Goal: Information Seeking & Learning: Learn about a topic

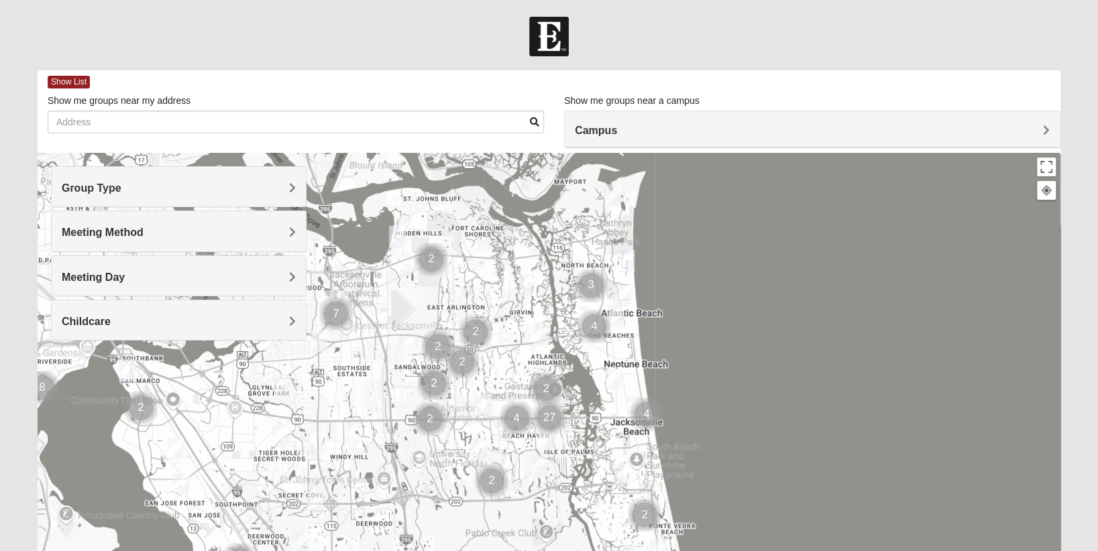
click at [301, 188] on div "Group Type" at bounding box center [179, 187] width 254 height 40
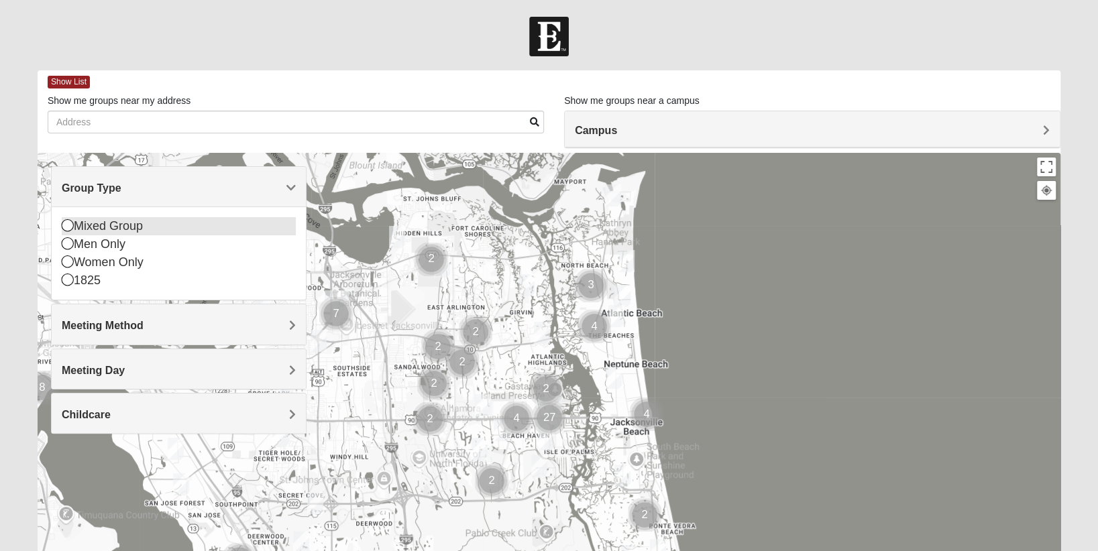
click at [70, 223] on icon at bounding box center [68, 225] width 12 height 12
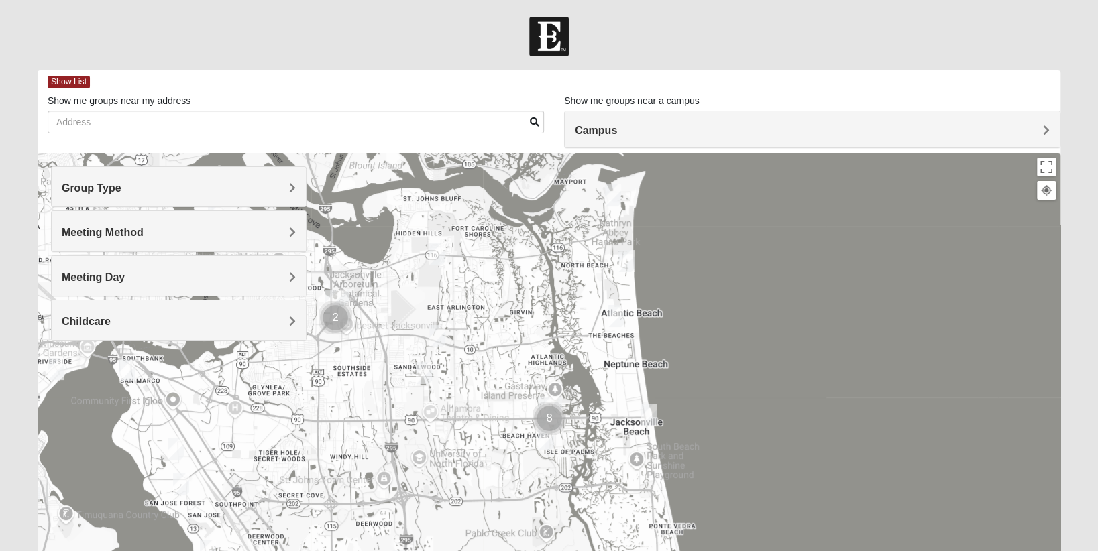
click at [298, 229] on div "Meeting Method" at bounding box center [179, 231] width 254 height 40
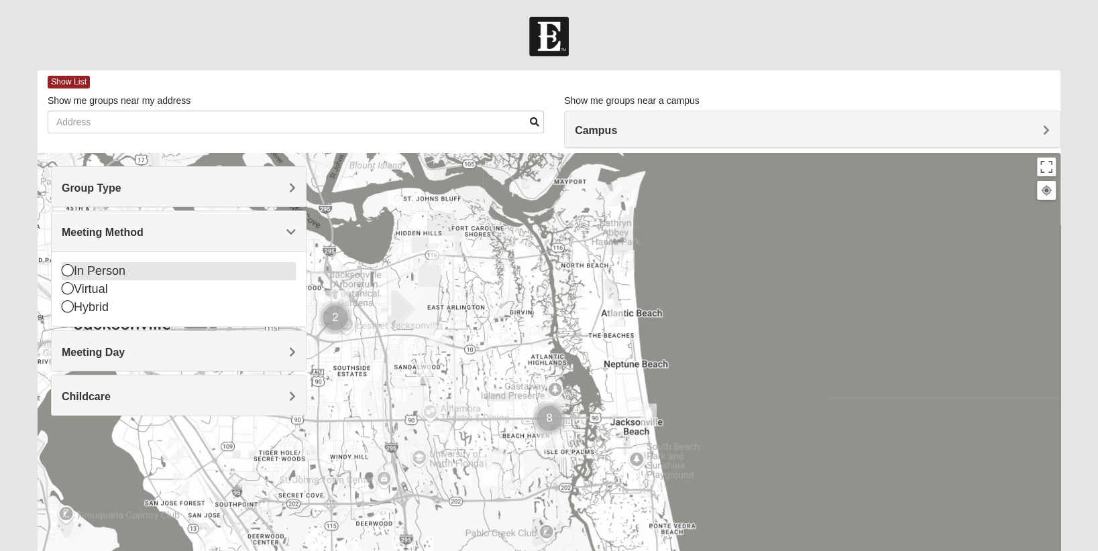
click at [72, 266] on icon at bounding box center [68, 270] width 12 height 12
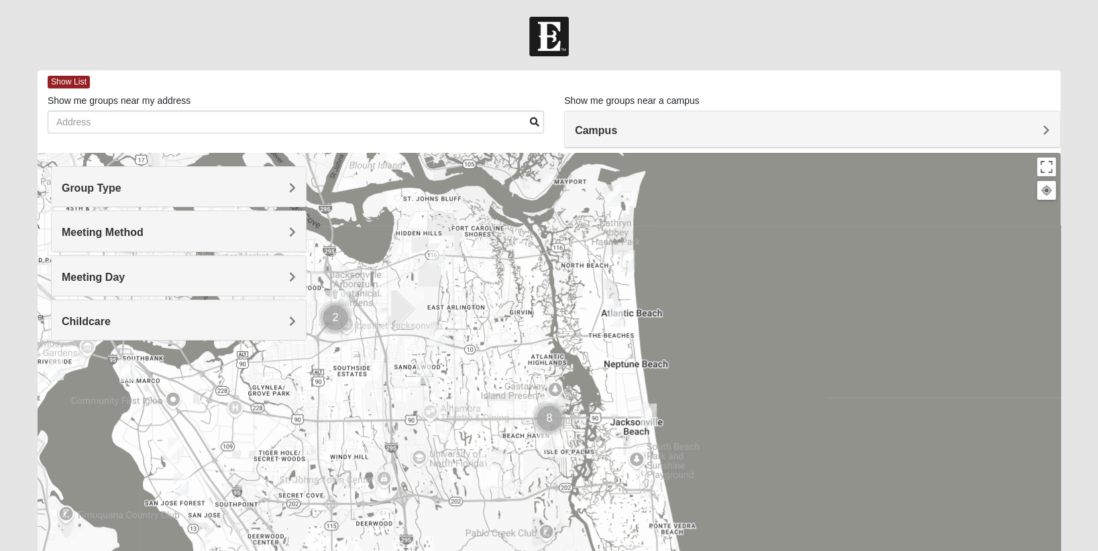
click at [297, 271] on div "Meeting Day" at bounding box center [179, 276] width 254 height 40
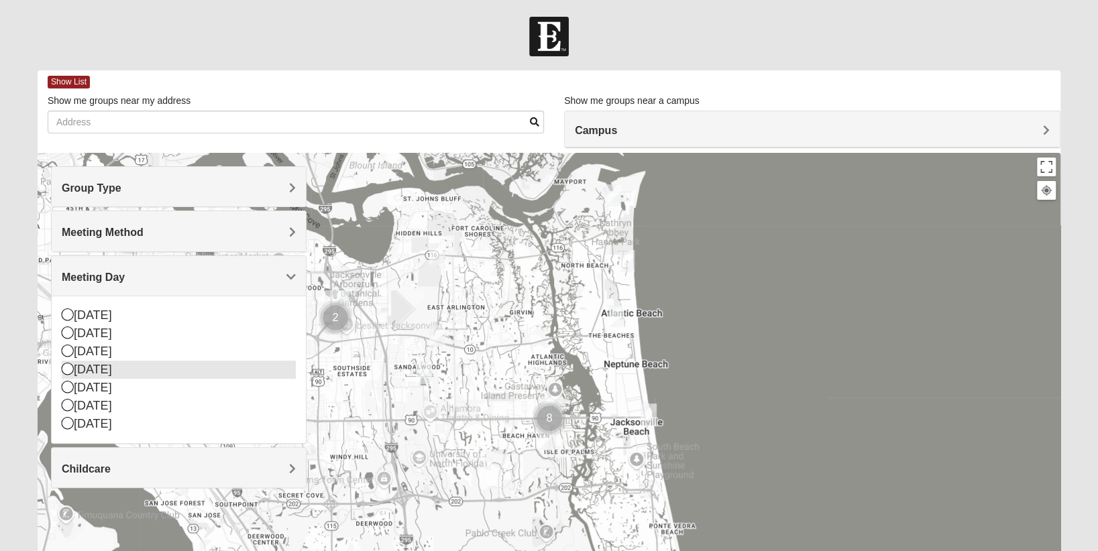
click at [69, 368] on icon at bounding box center [68, 369] width 12 height 12
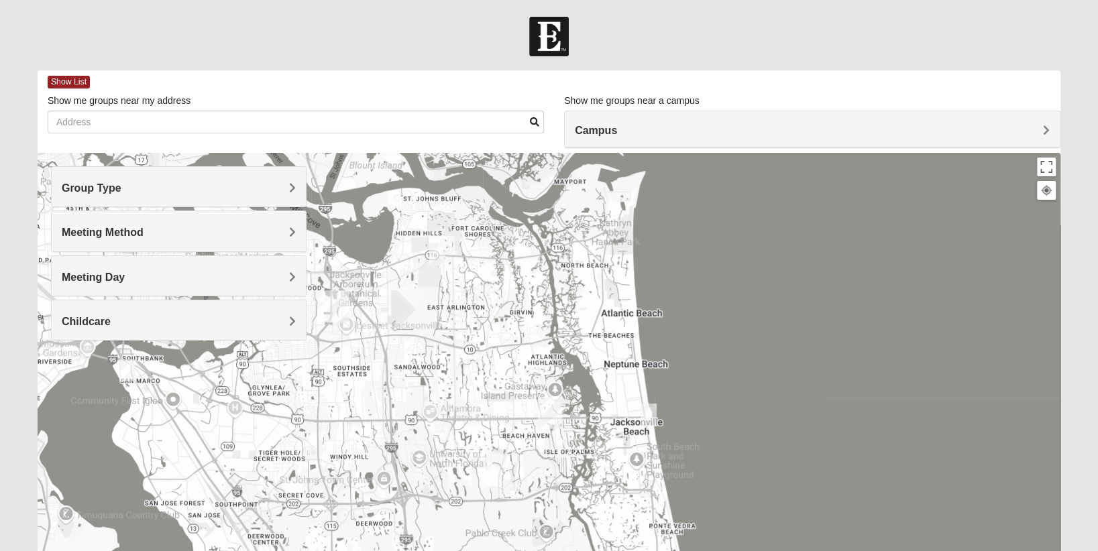
click at [283, 315] on h4 "Childcare" at bounding box center [179, 321] width 234 height 13
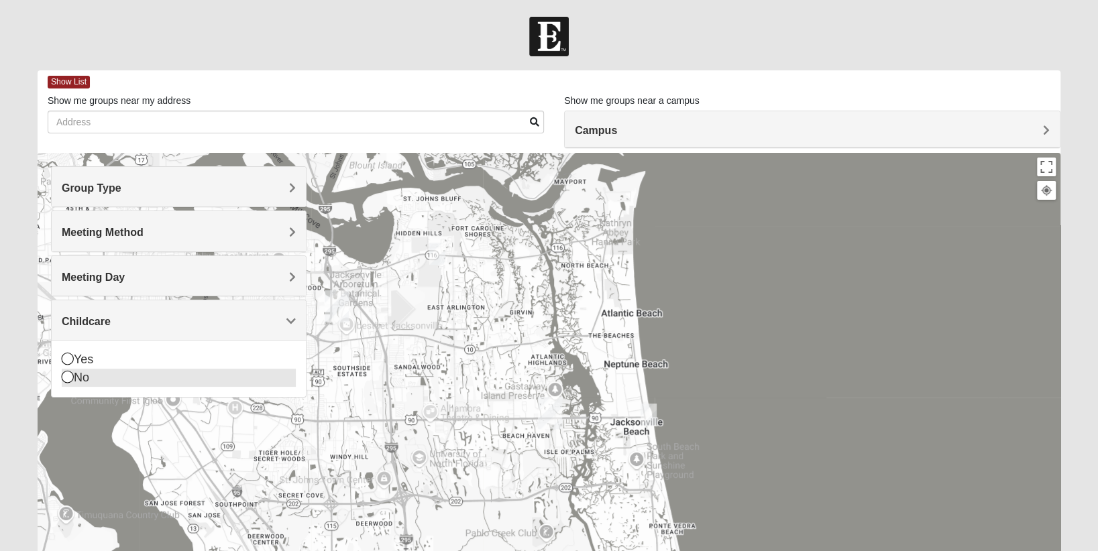
click at [68, 378] on icon at bounding box center [68, 377] width 12 height 12
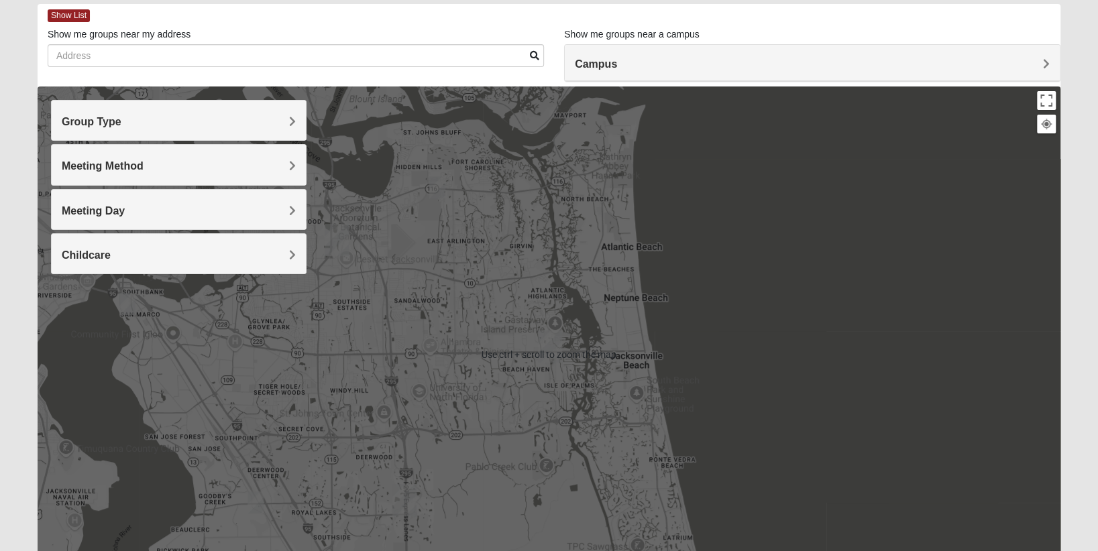
scroll to position [67, 0]
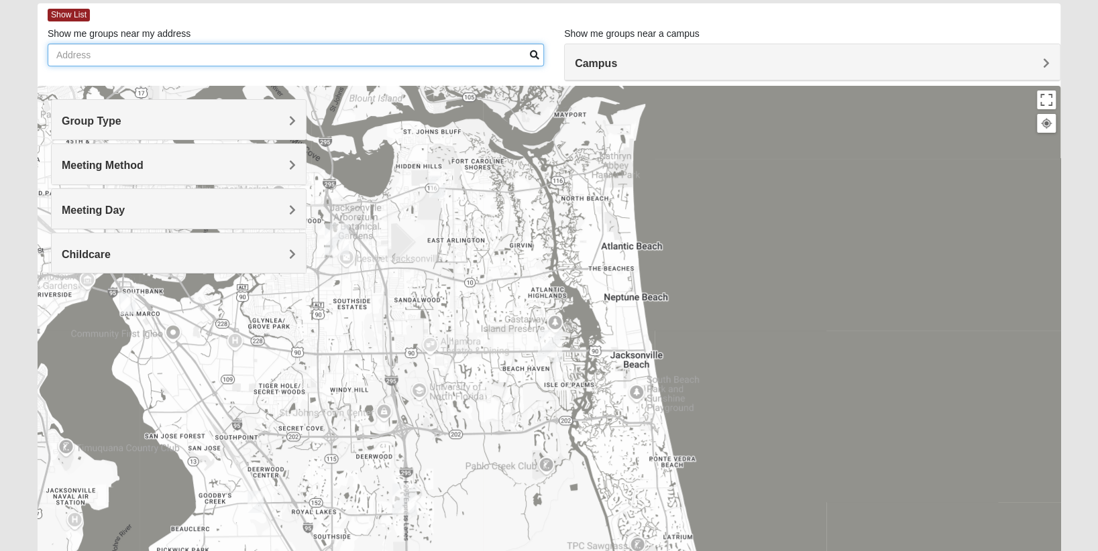
click at [125, 59] on input "Show me groups near my address" at bounding box center [296, 55] width 496 height 23
type input "[STREET_ADDRESS]"
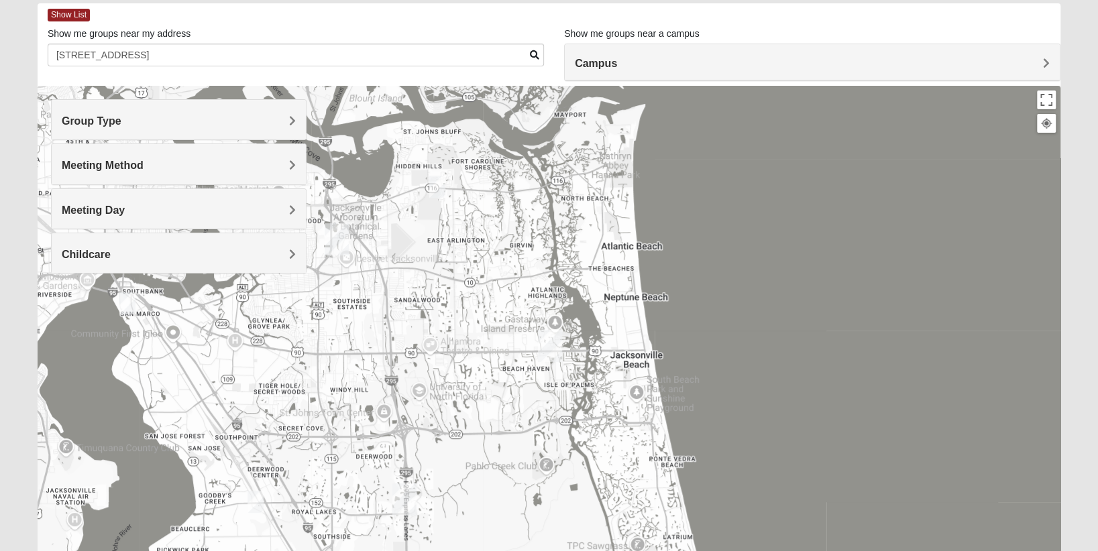
click at [535, 54] on span at bounding box center [534, 54] width 9 height 9
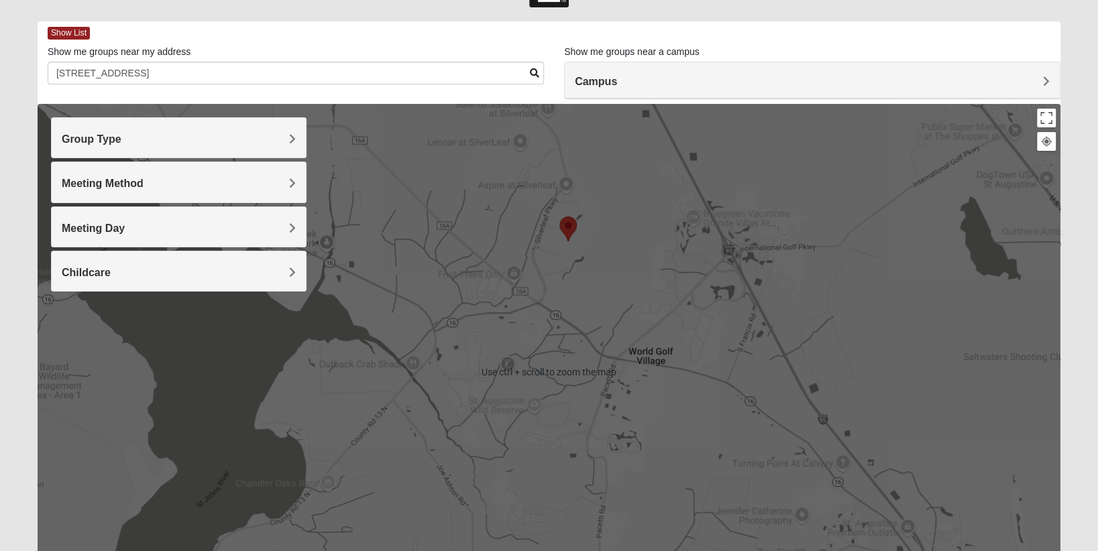
scroll to position [48, 0]
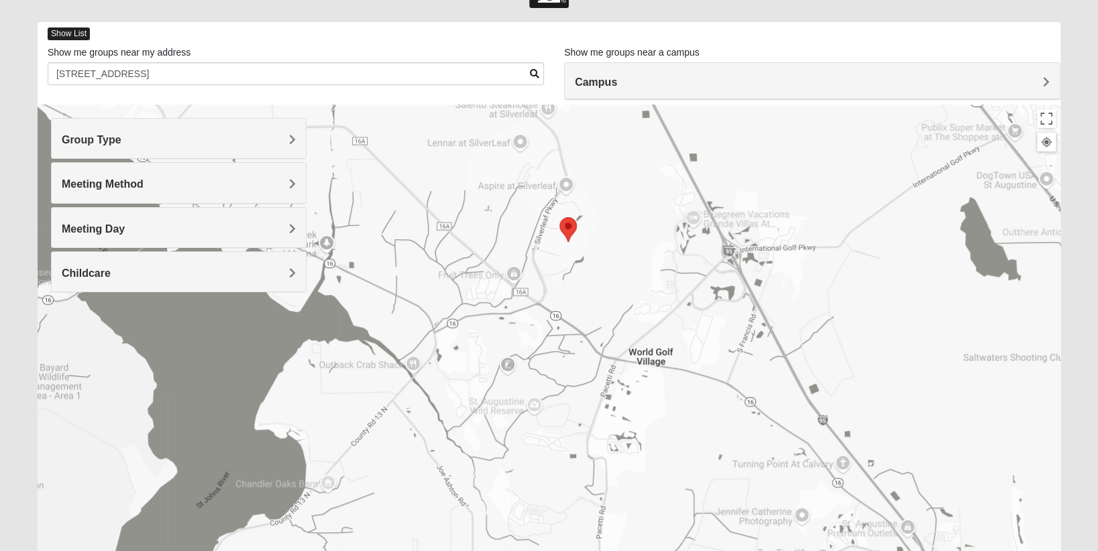
click at [77, 30] on span "Show List" at bounding box center [69, 34] width 42 height 13
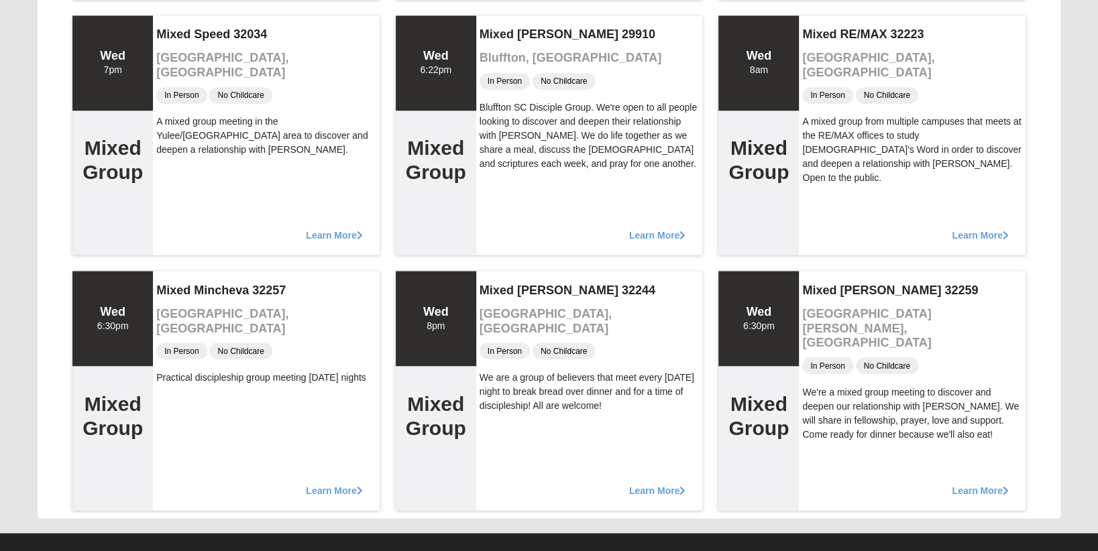
scroll to position [1449, 0]
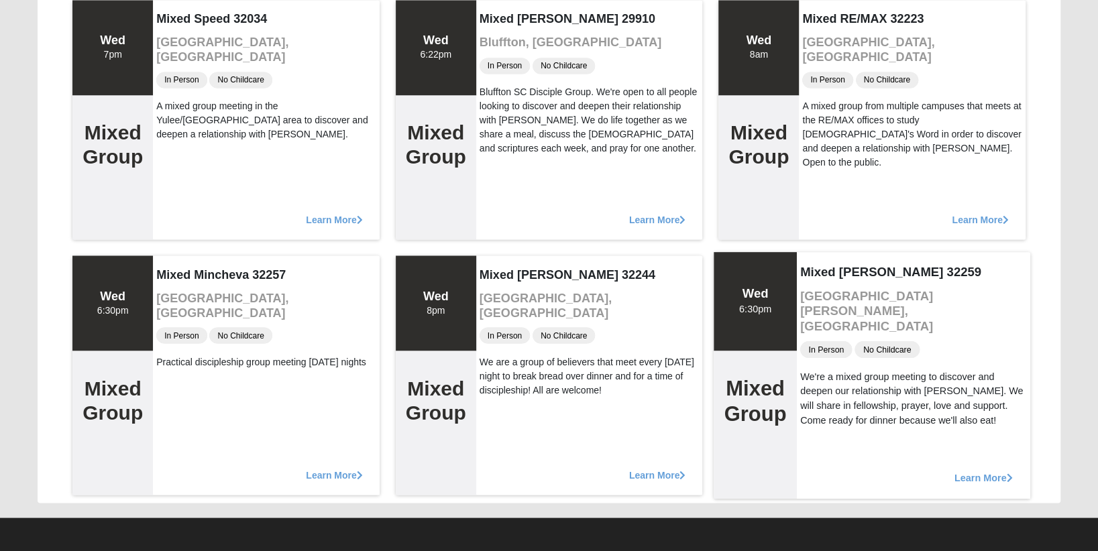
click at [981, 471] on span "Learn More" at bounding box center [984, 471] width 58 height 0
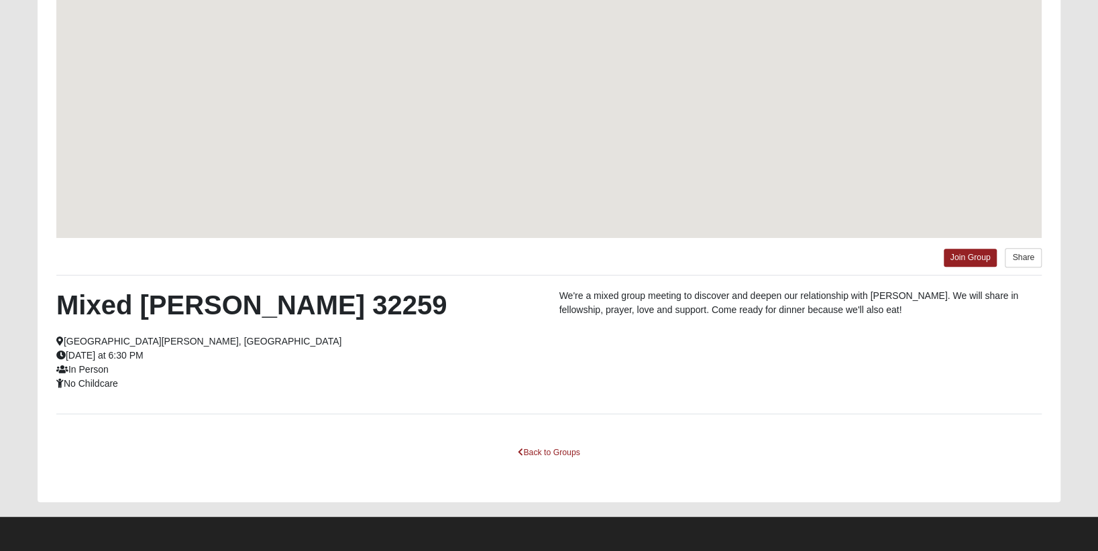
scroll to position [174, 0]
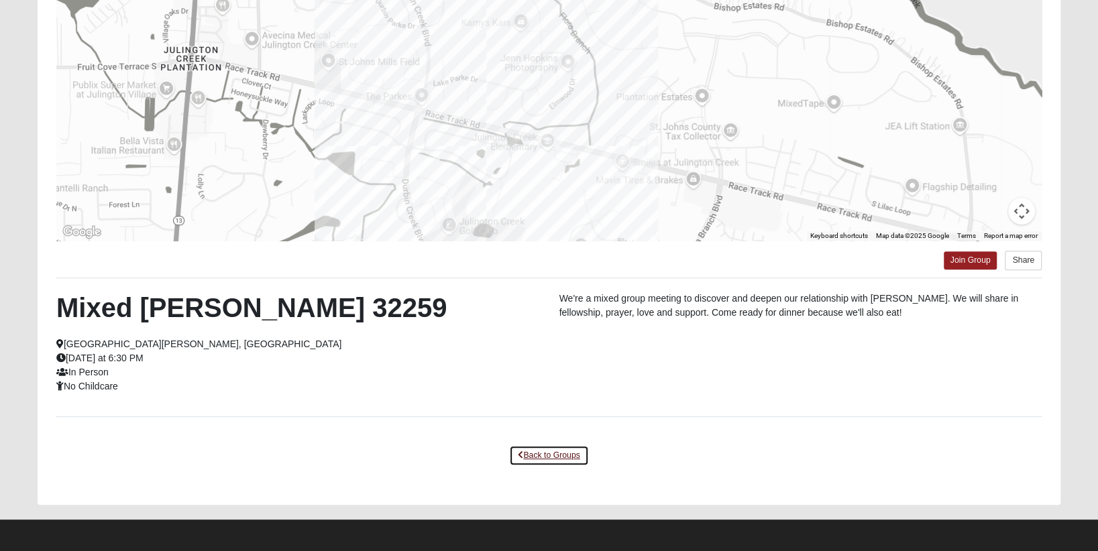
click at [545, 455] on link "Back to Groups" at bounding box center [548, 455] width 79 height 21
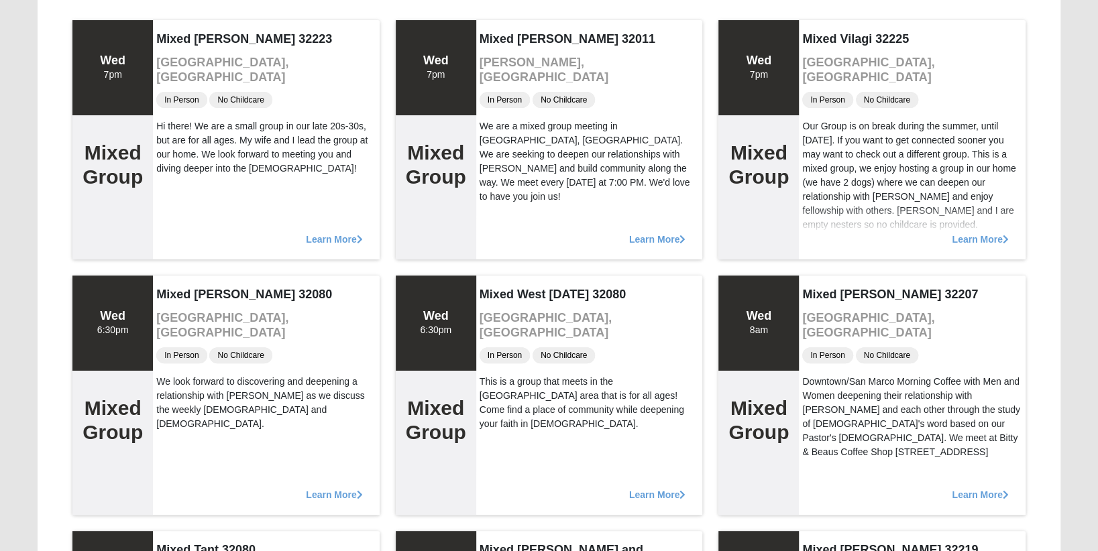
scroll to position [0, 0]
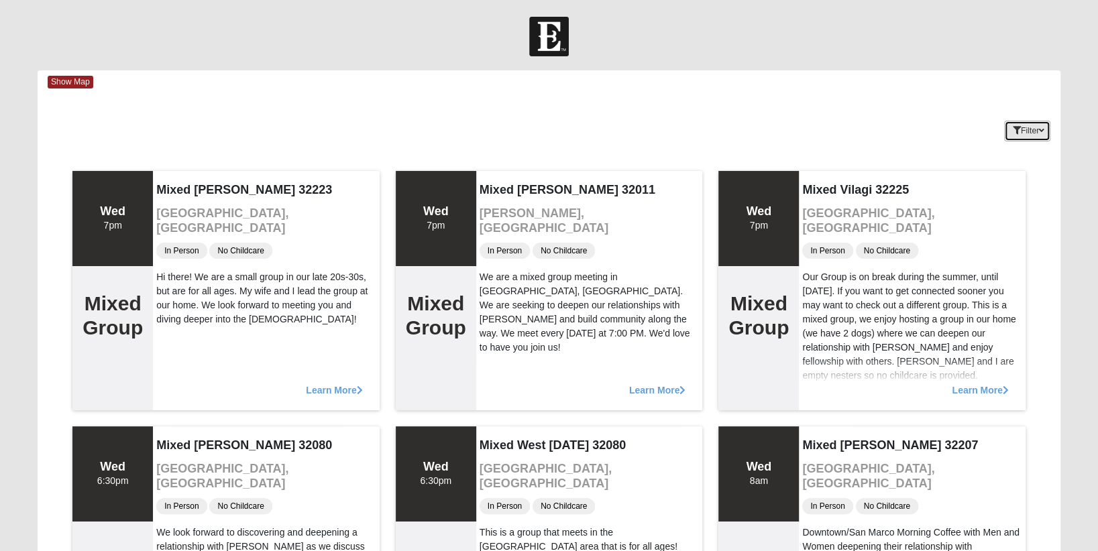
click at [1037, 133] on button "Filter" at bounding box center [1027, 131] width 46 height 21
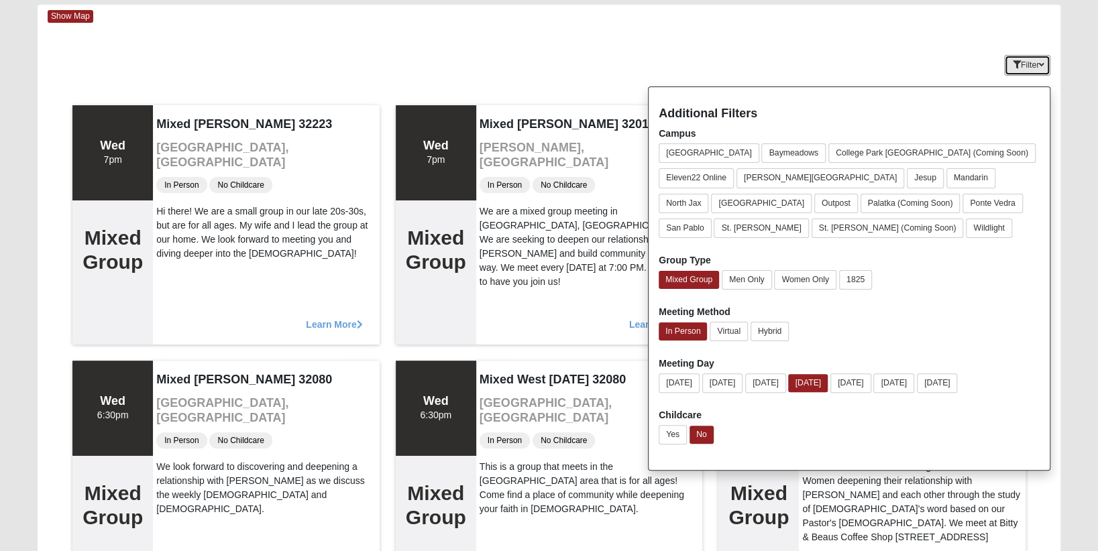
scroll to position [66, 0]
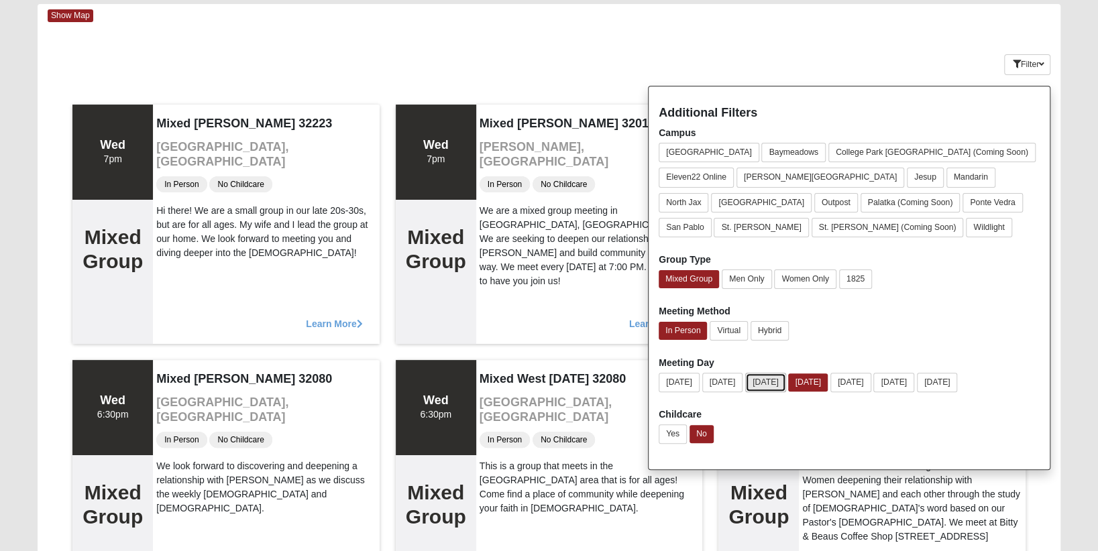
click at [780, 384] on button "[DATE]" at bounding box center [765, 382] width 41 height 19
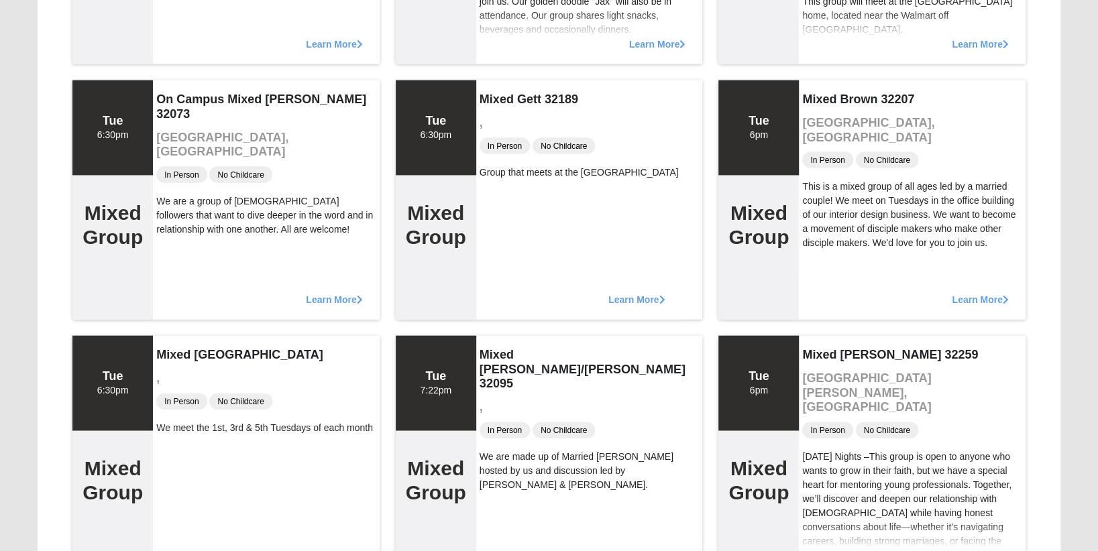
scroll to position [1878, 0]
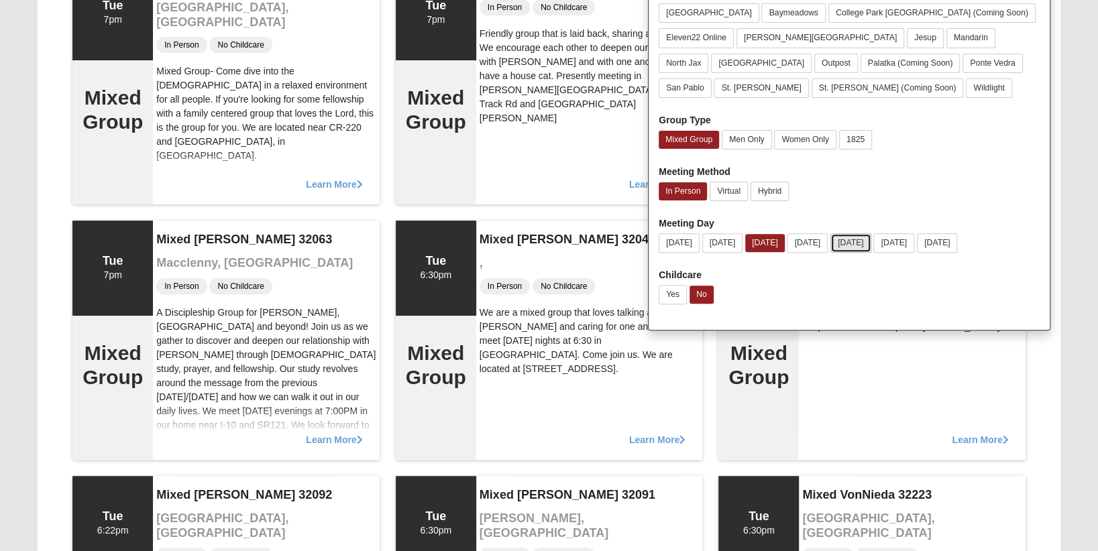
click at [871, 240] on button "[DATE]" at bounding box center [851, 242] width 41 height 19
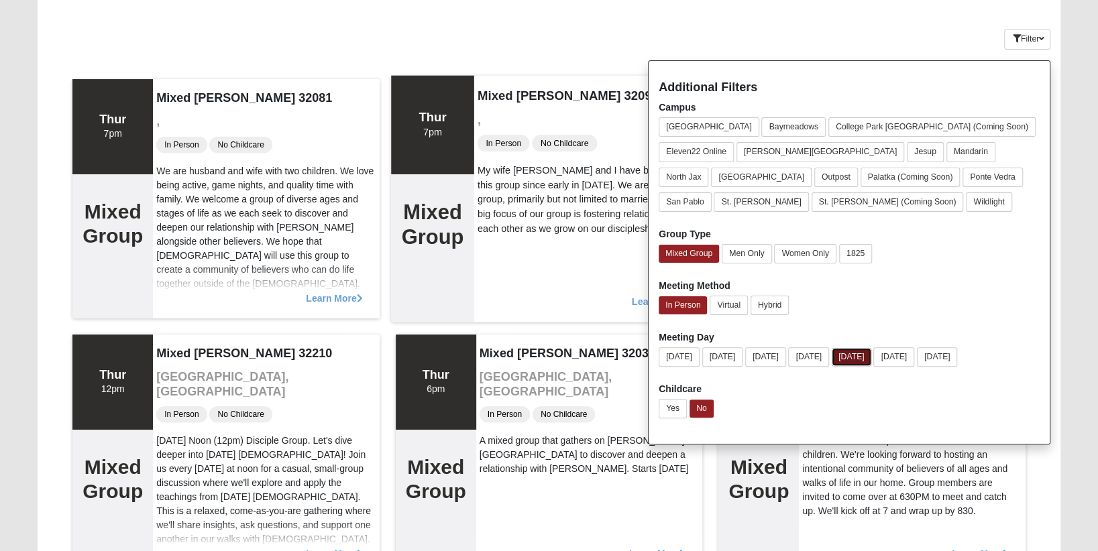
scroll to position [91, 0]
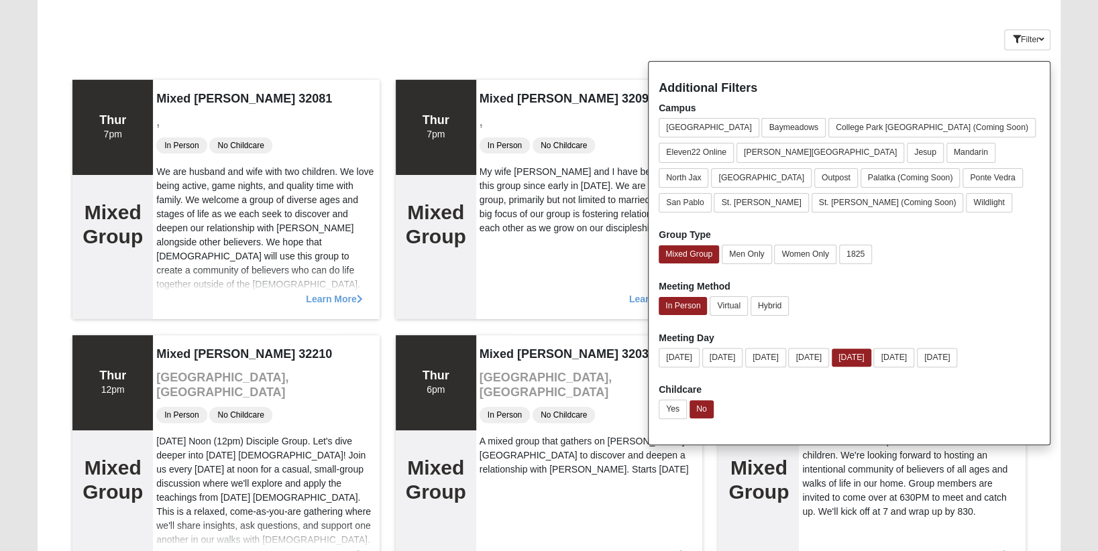
click at [580, 42] on div "Keywords Filter Additional Filters Campus [GEOGRAPHIC_DATA] [GEOGRAPHIC_DATA] […" at bounding box center [549, 37] width 1023 height 49
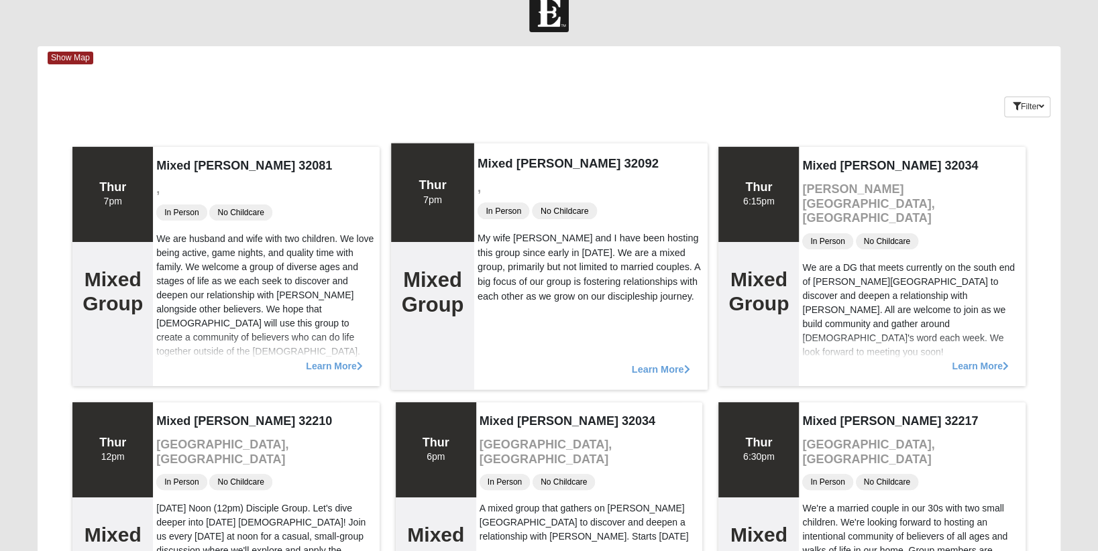
scroll to position [0, 0]
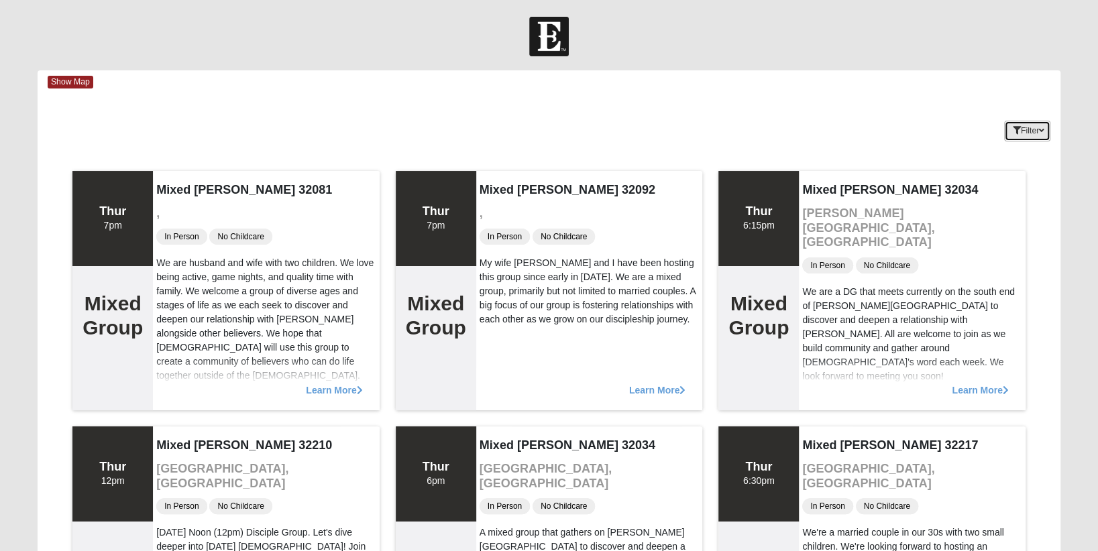
click at [1037, 123] on button "Filter" at bounding box center [1027, 131] width 46 height 21
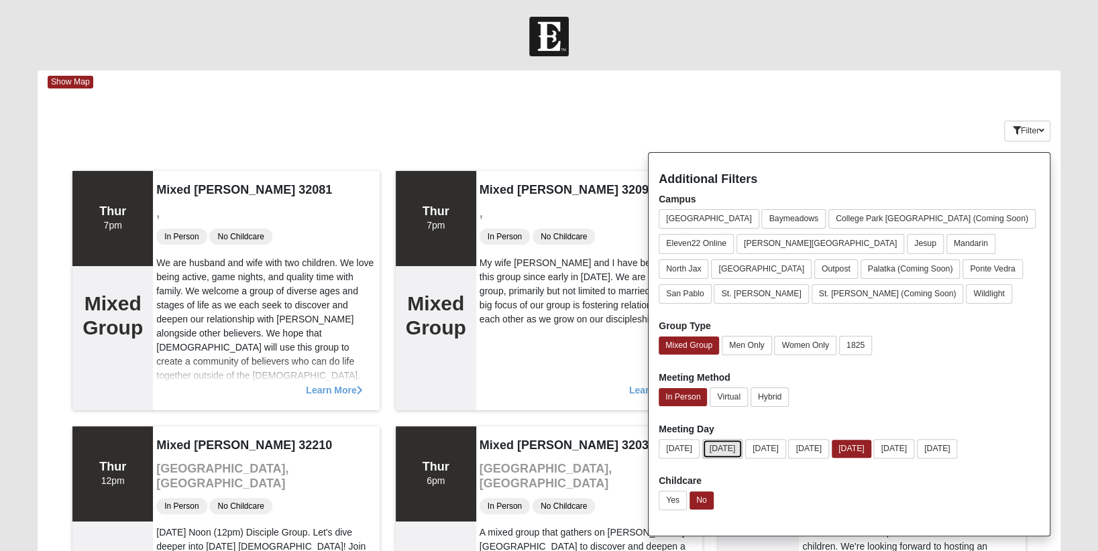
click at [724, 445] on button "[DATE]" at bounding box center [722, 448] width 41 height 19
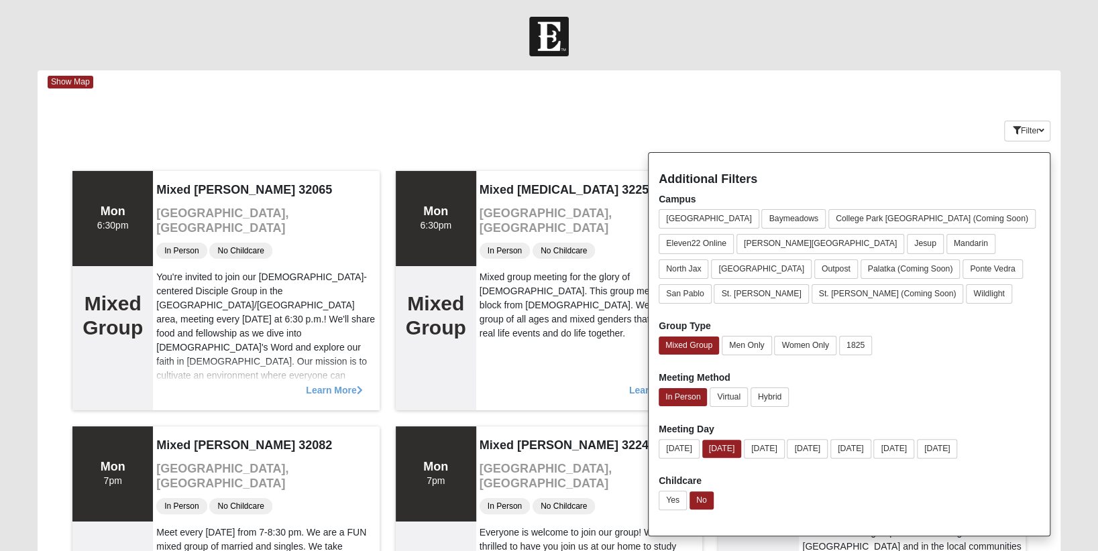
click at [496, 89] on div "Show Map" at bounding box center [554, 81] width 1013 height 23
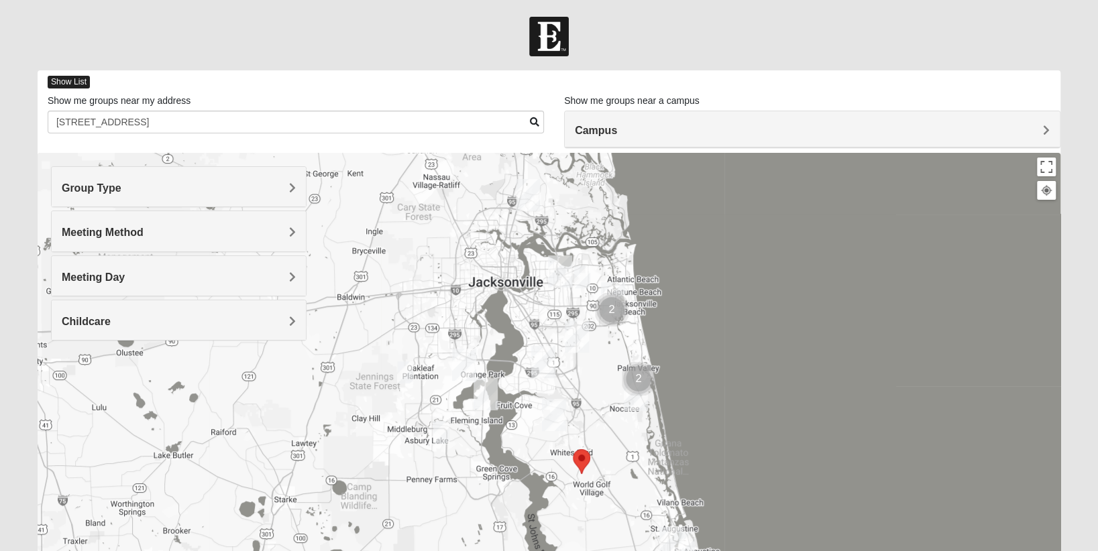
click at [65, 76] on span "Show List" at bounding box center [69, 82] width 42 height 13
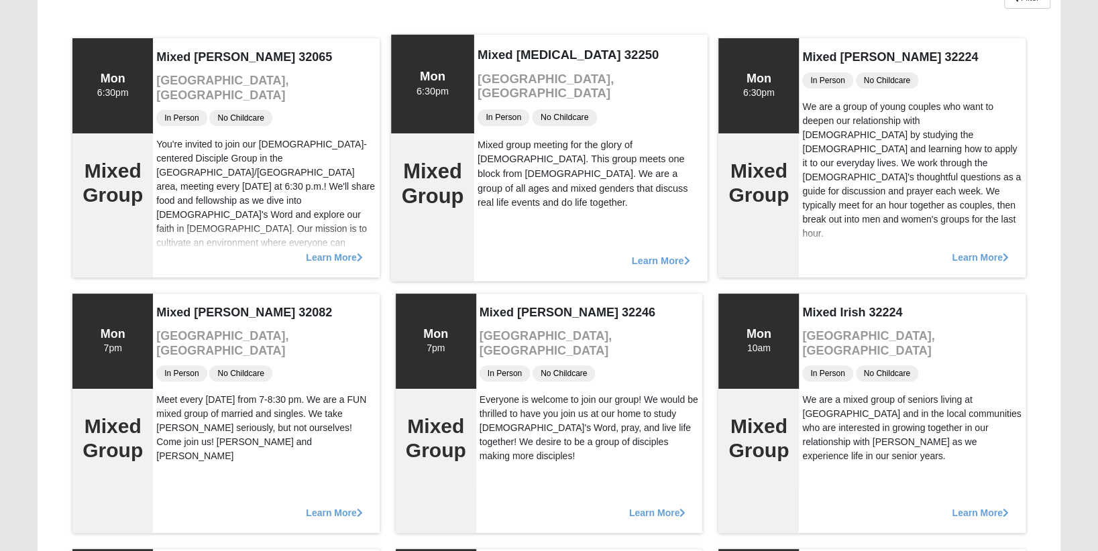
scroll to position [133, 0]
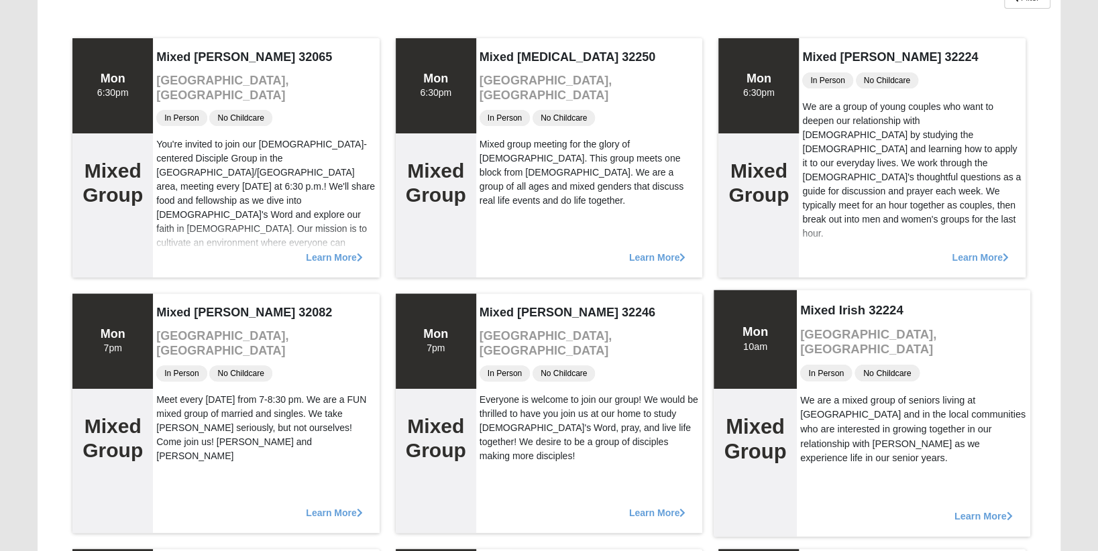
click at [988, 509] on span "Learn More" at bounding box center [984, 509] width 58 height 0
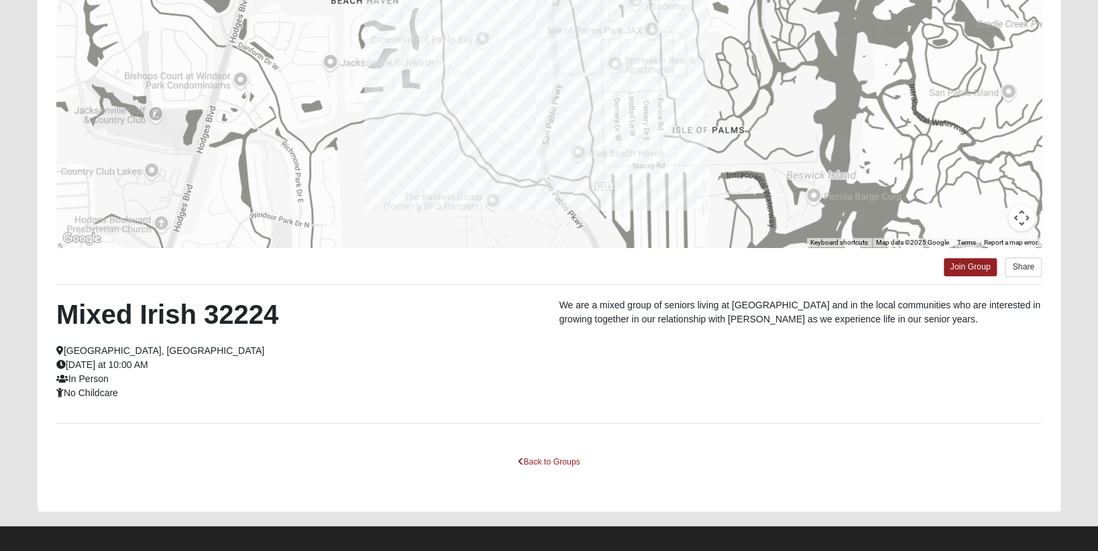
scroll to position [174, 0]
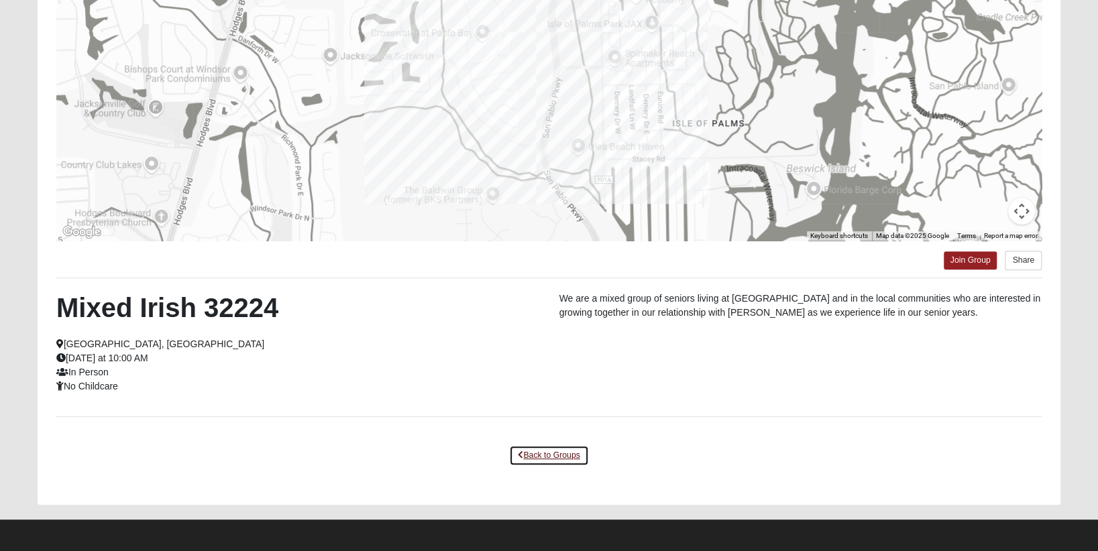
click at [562, 450] on link "Back to Groups" at bounding box center [548, 455] width 79 height 21
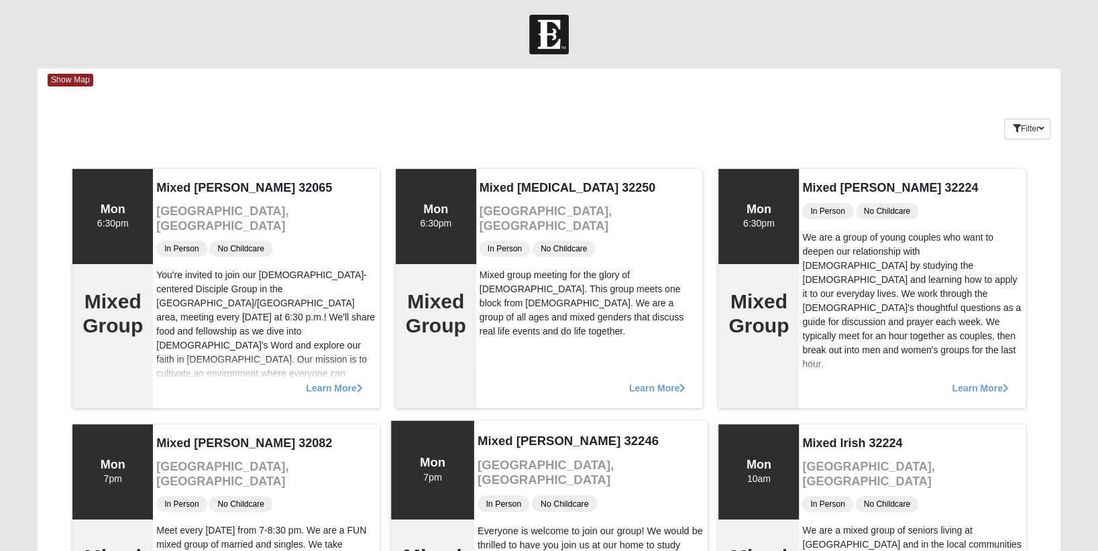
scroll to position [0, 0]
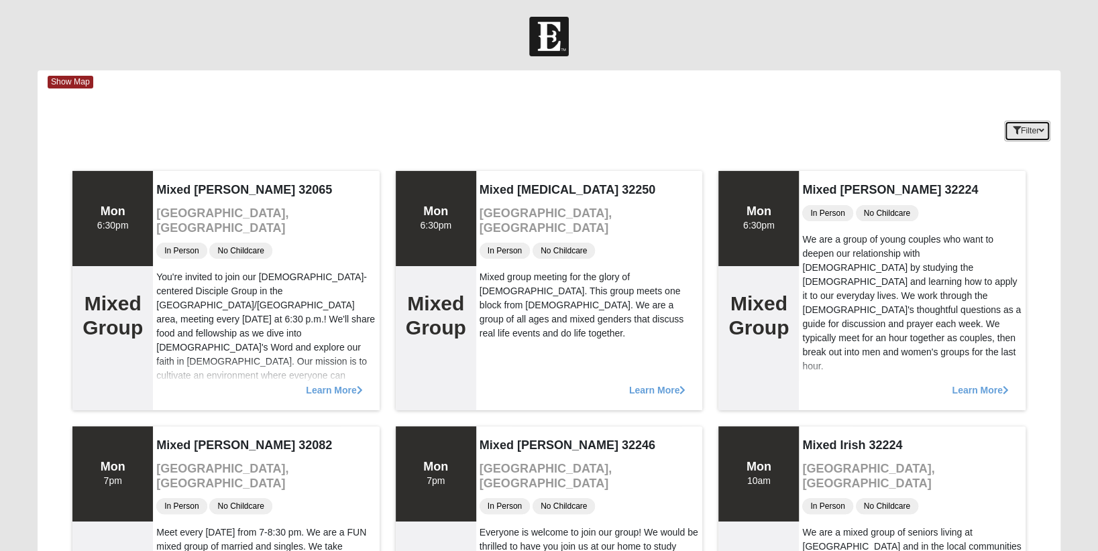
click at [1033, 136] on button "Filter" at bounding box center [1027, 131] width 46 height 21
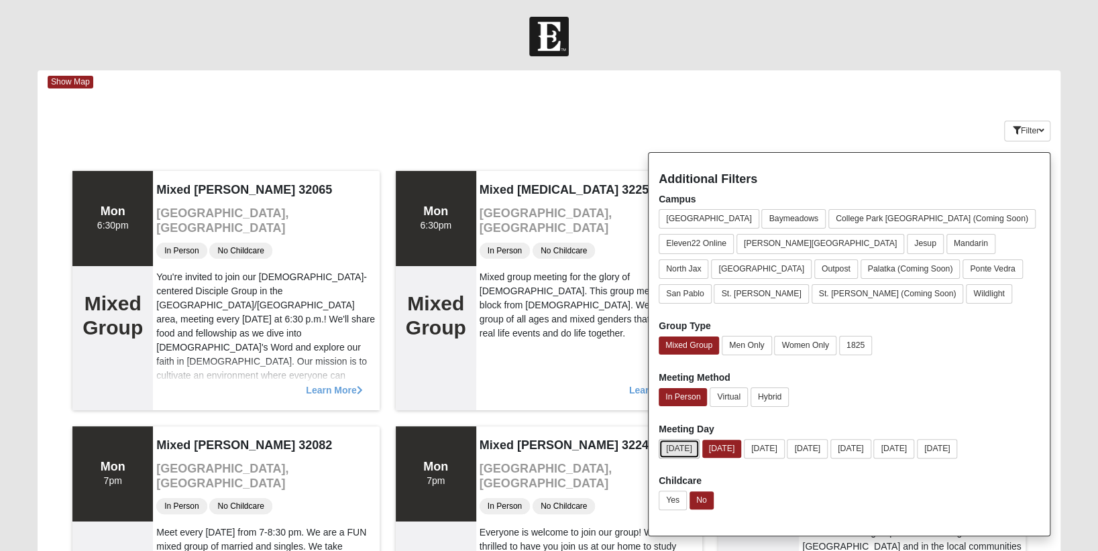
click at [681, 446] on button "[DATE]" at bounding box center [679, 448] width 41 height 19
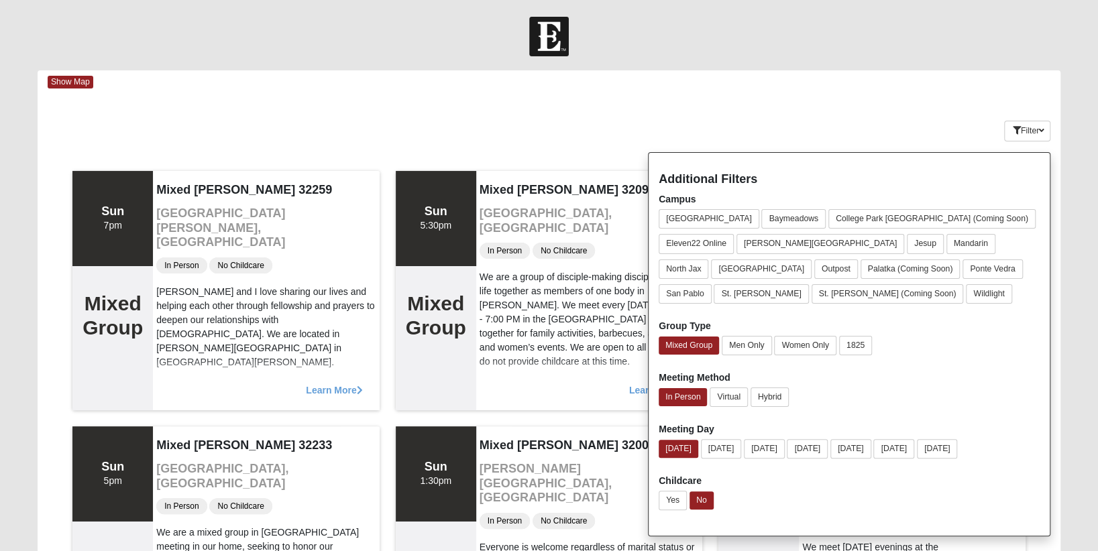
click at [533, 107] on div "Keywords Filter Additional Filters Campus [GEOGRAPHIC_DATA] [GEOGRAPHIC_DATA] […" at bounding box center [549, 128] width 1023 height 49
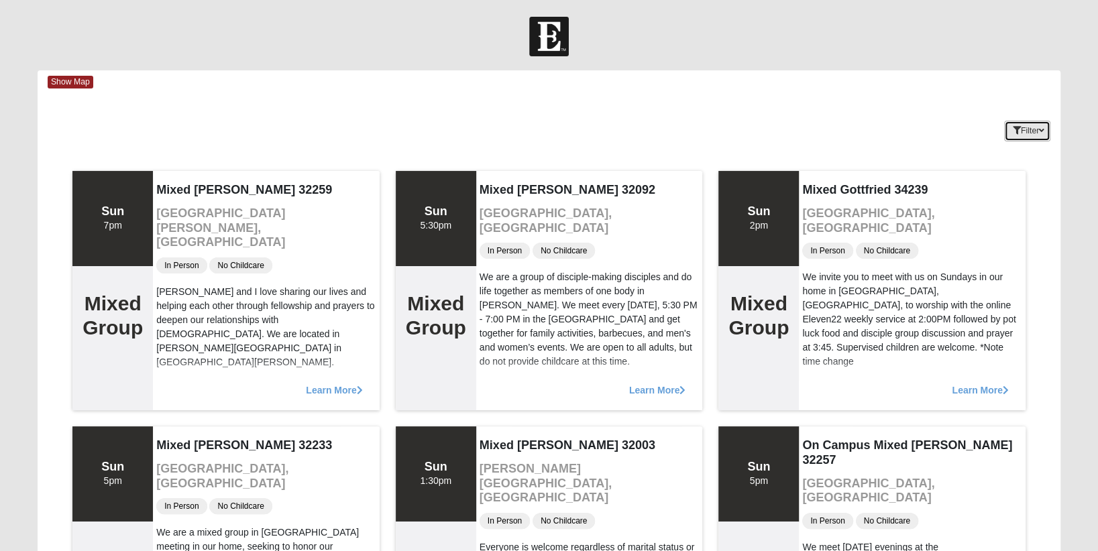
click at [1022, 128] on button "Filter" at bounding box center [1027, 131] width 46 height 21
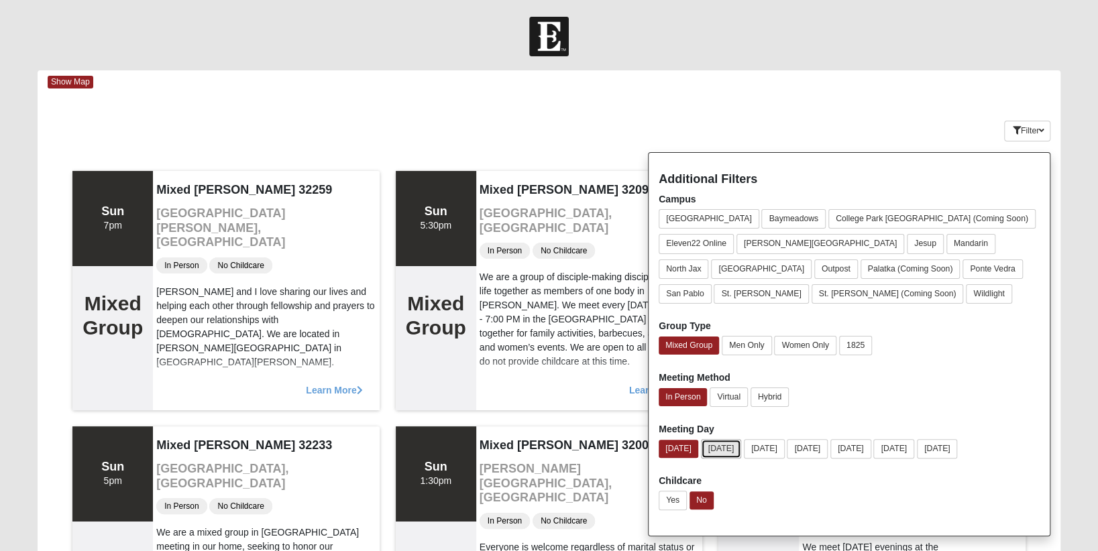
click at [714, 450] on button "[DATE]" at bounding box center [721, 448] width 41 height 19
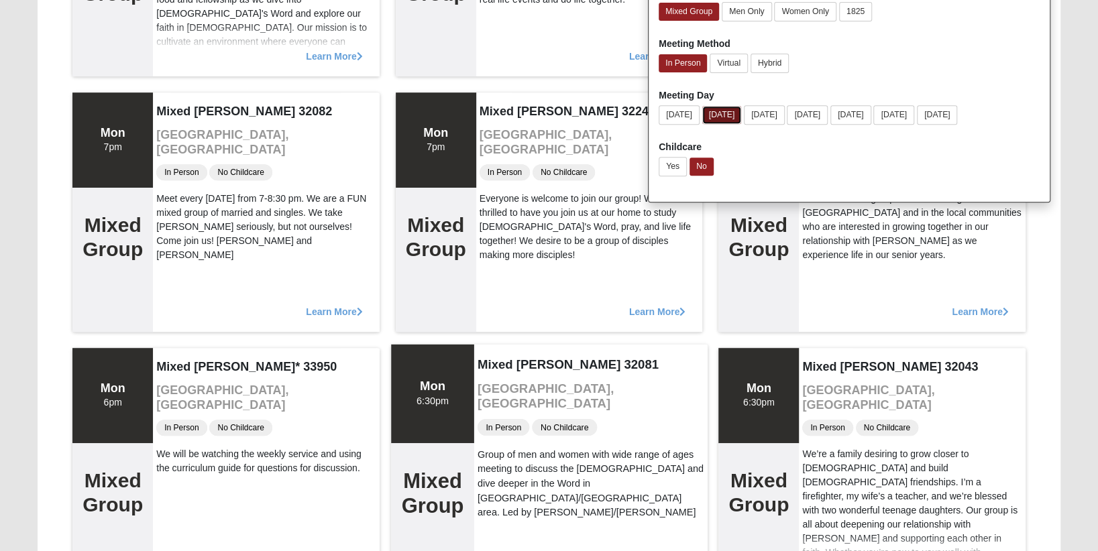
scroll to position [335, 0]
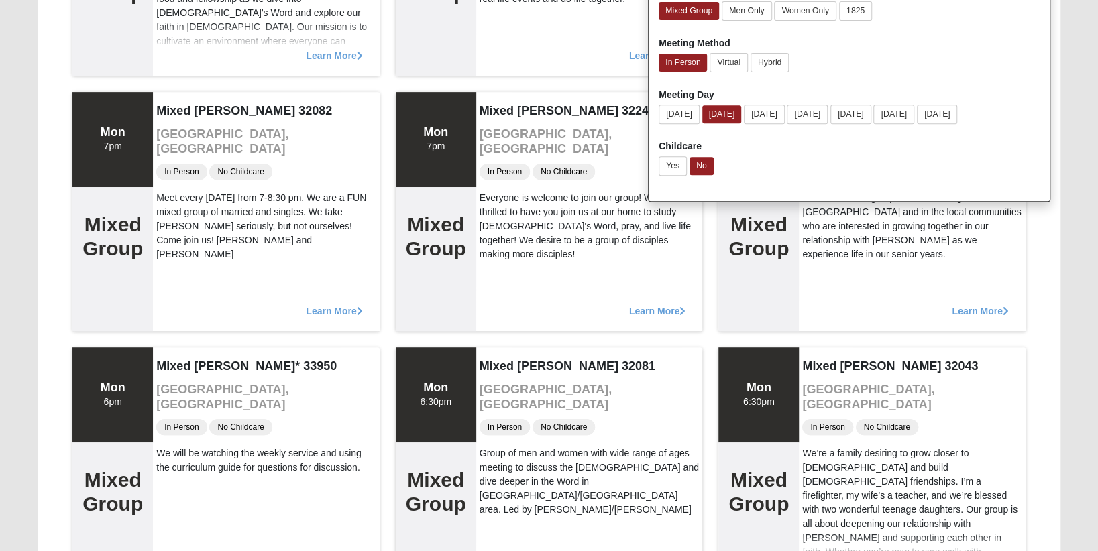
click at [1086, 445] on form "Log In Find A Group Error Show Map Loading Groups" at bounding box center [549, 291] width 1098 height 1218
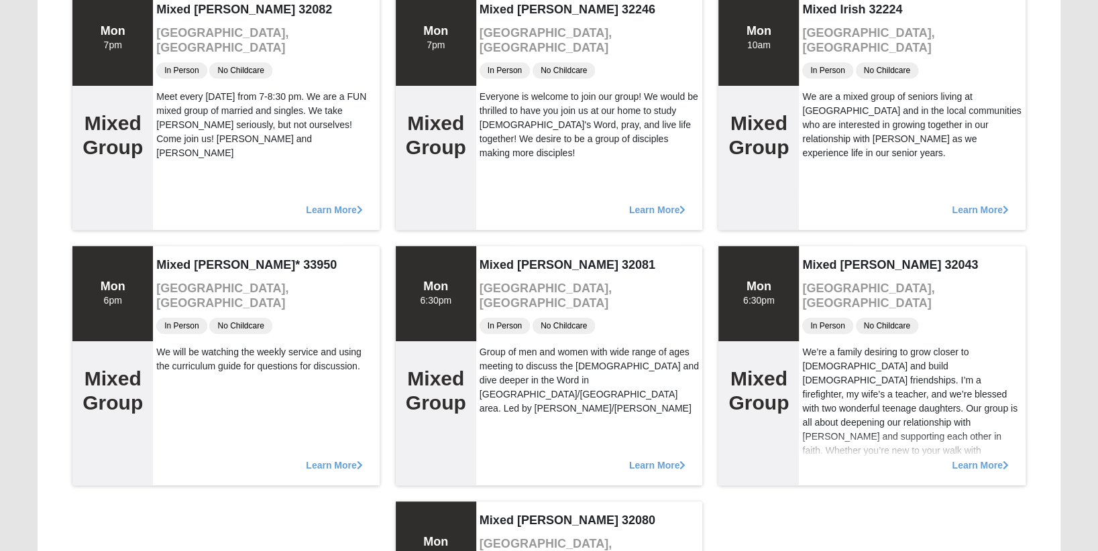
scroll to position [682, 0]
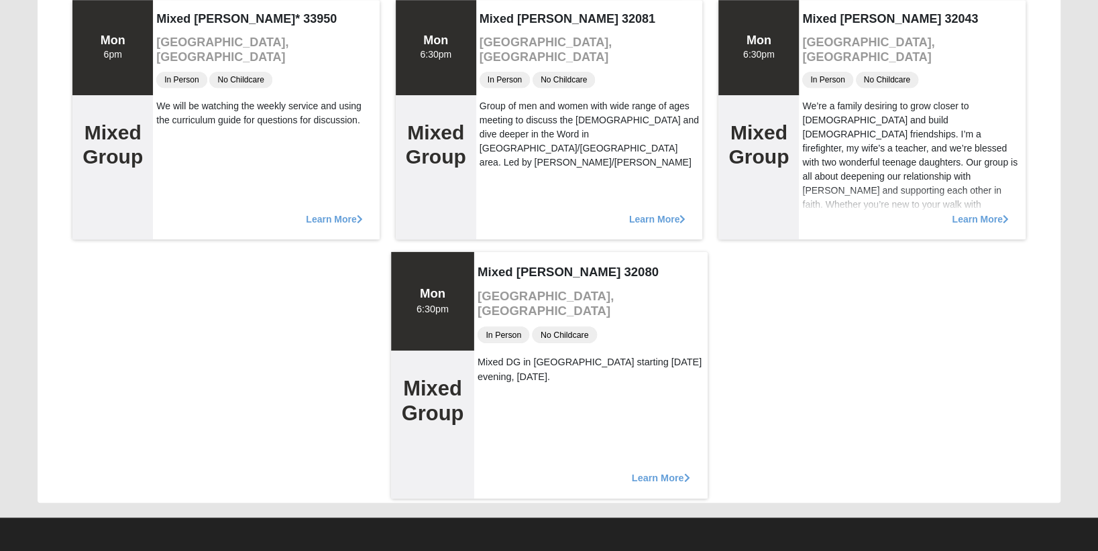
click at [676, 471] on span "Learn More" at bounding box center [660, 471] width 58 height 0
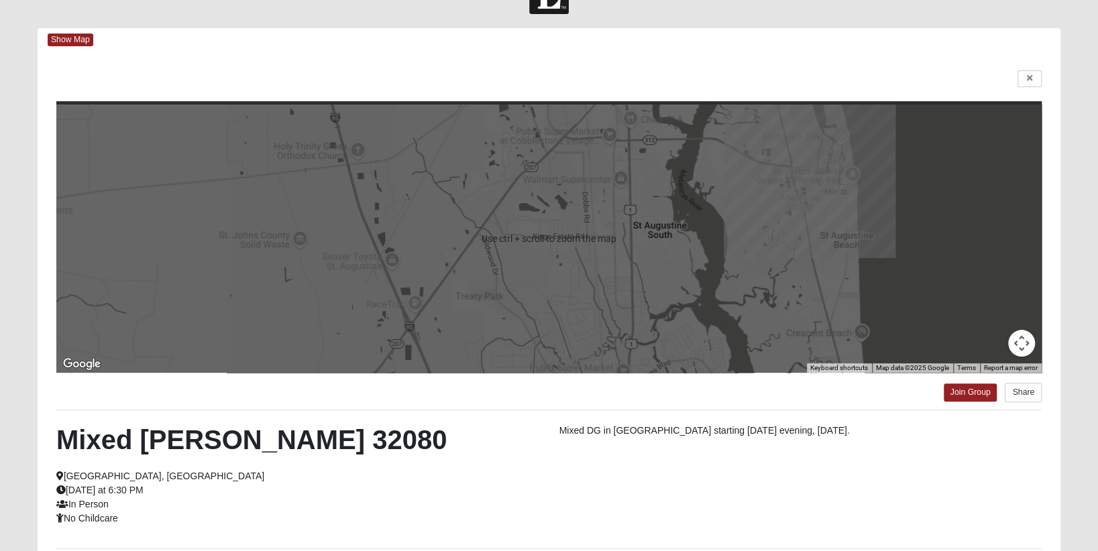
scroll to position [43, 0]
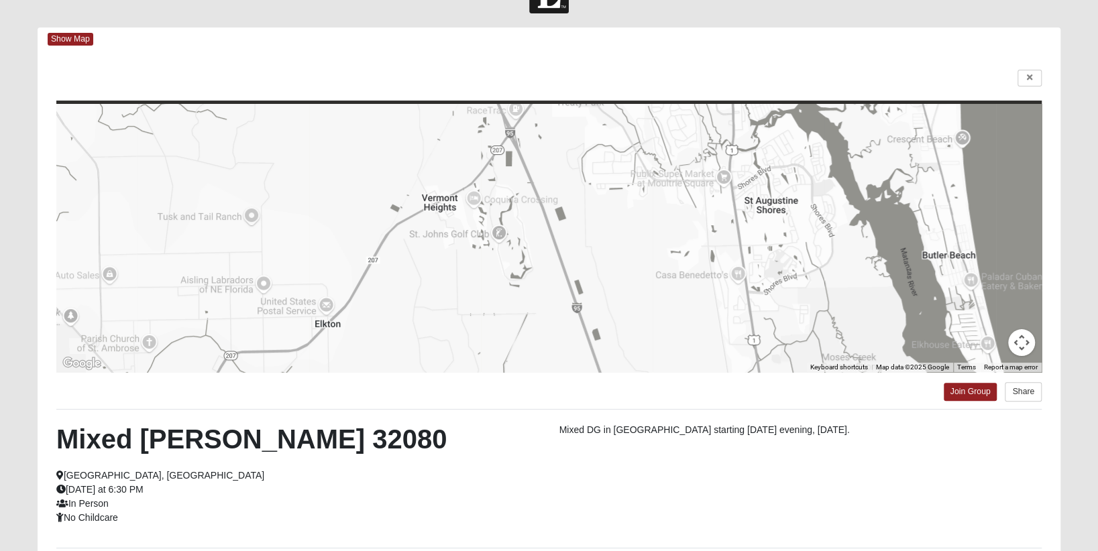
drag, startPoint x: 304, startPoint y: 292, endPoint x: 405, endPoint y: 96, distance: 220.2
click at [405, 96] on div "← Move left → Move right ↑ Move up ↓ Move down + Zoom in - Zoom out Home Jump l…" at bounding box center [549, 343] width 1023 height 585
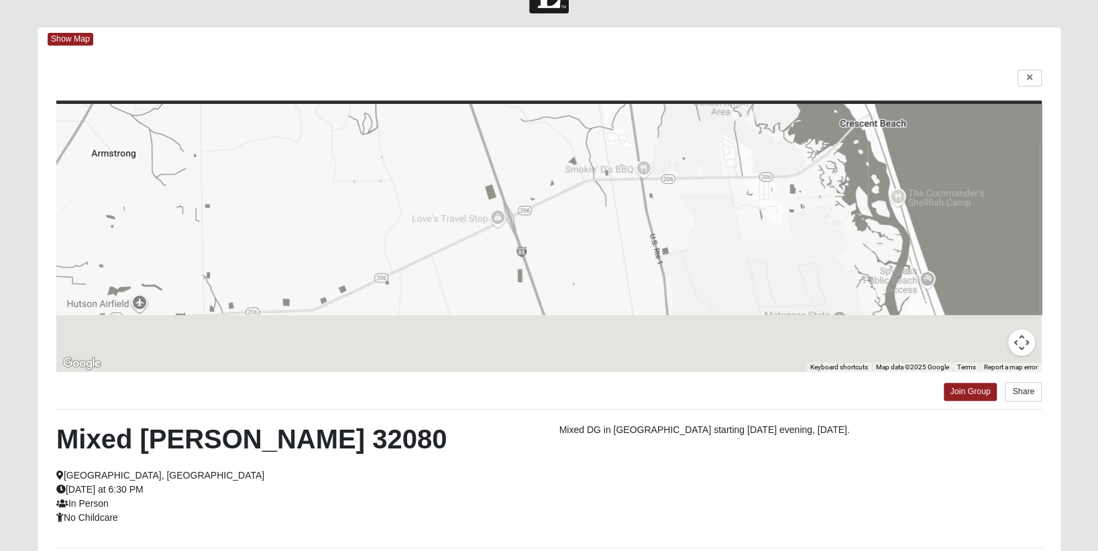
drag, startPoint x: 676, startPoint y: 331, endPoint x: 537, endPoint y: 55, distance: 309.0
click at [537, 55] on div "← Move left → Move right ↑ Move up ↓ Move down + Zoom in - Zoom out Home Jump l…" at bounding box center [549, 343] width 1023 height 585
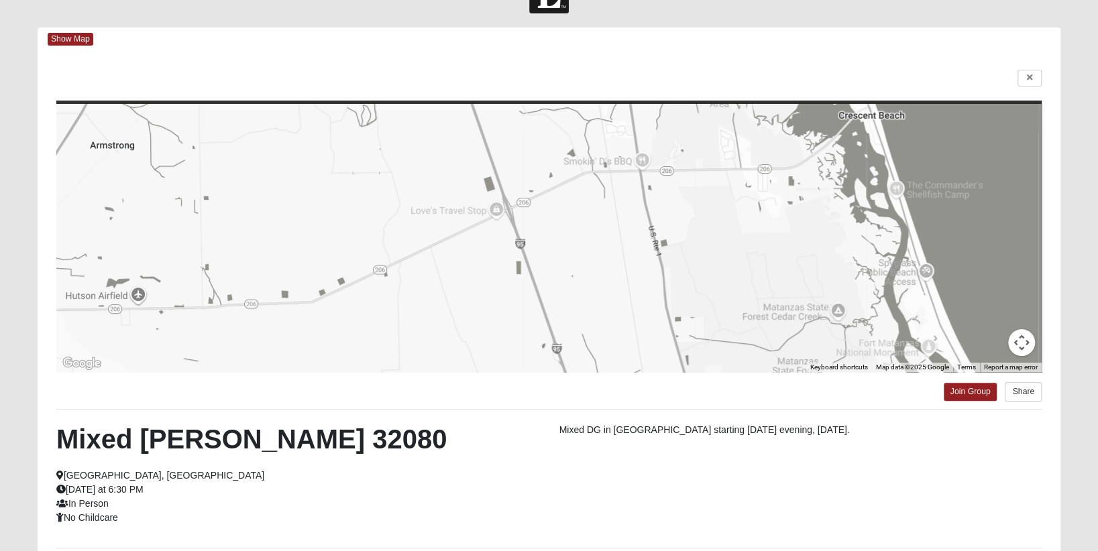
drag, startPoint x: 542, startPoint y: 293, endPoint x: 527, endPoint y: 97, distance: 195.8
click at [527, 97] on div "← Move left → Move right ↑ Move up ↓ Move down + Zoom in - Zoom out Home Jump l…" at bounding box center [549, 343] width 1023 height 585
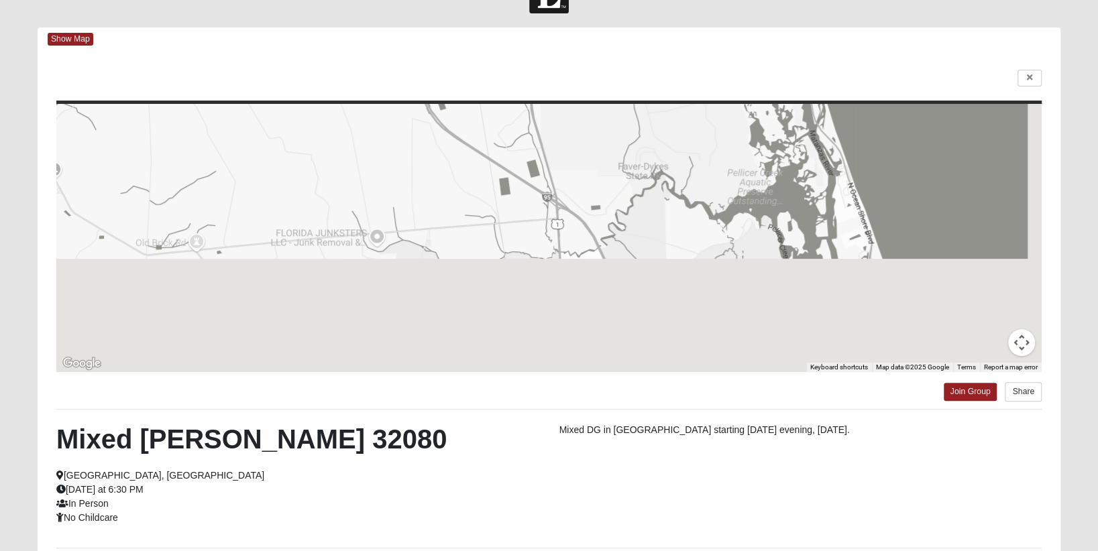
drag, startPoint x: 476, startPoint y: 291, endPoint x: 292, endPoint y: 121, distance: 250.7
click at [292, 121] on div at bounding box center [549, 238] width 986 height 268
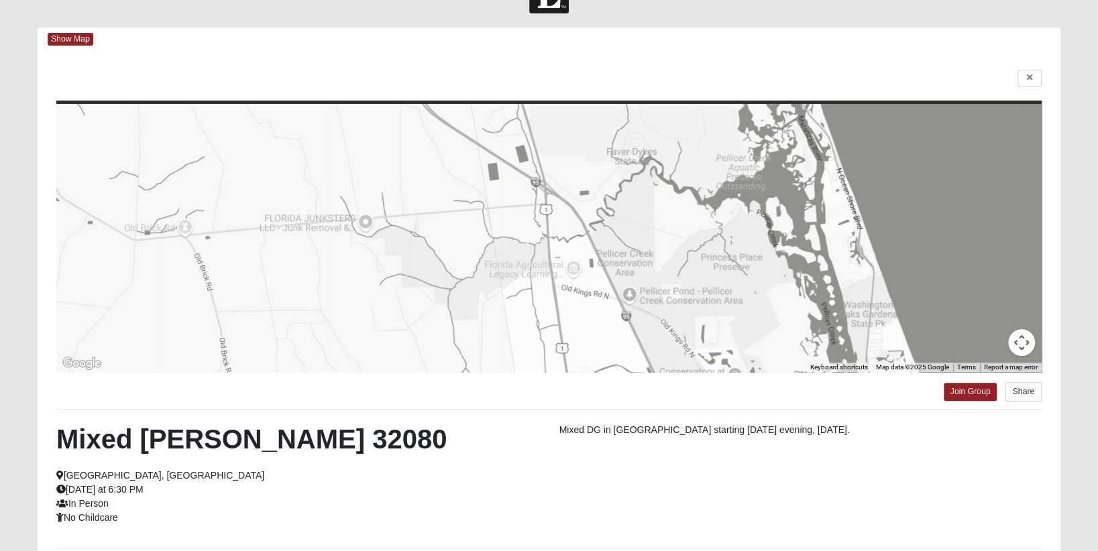
drag, startPoint x: 434, startPoint y: 332, endPoint x: 280, endPoint y: 65, distance: 308.4
click at [286, 92] on div "← Move left → Move right ↑ Move up ↓ Move down + Zoom in - Zoom out Home Jump l…" at bounding box center [549, 343] width 1023 height 585
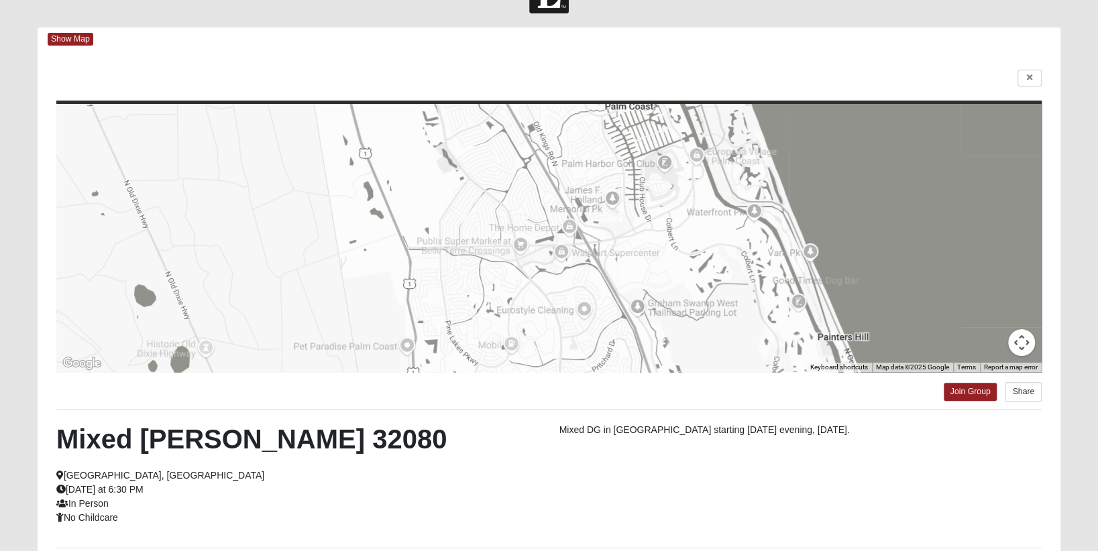
drag, startPoint x: 584, startPoint y: 336, endPoint x: 394, endPoint y: 103, distance: 300.4
click at [417, 133] on div at bounding box center [549, 238] width 986 height 268
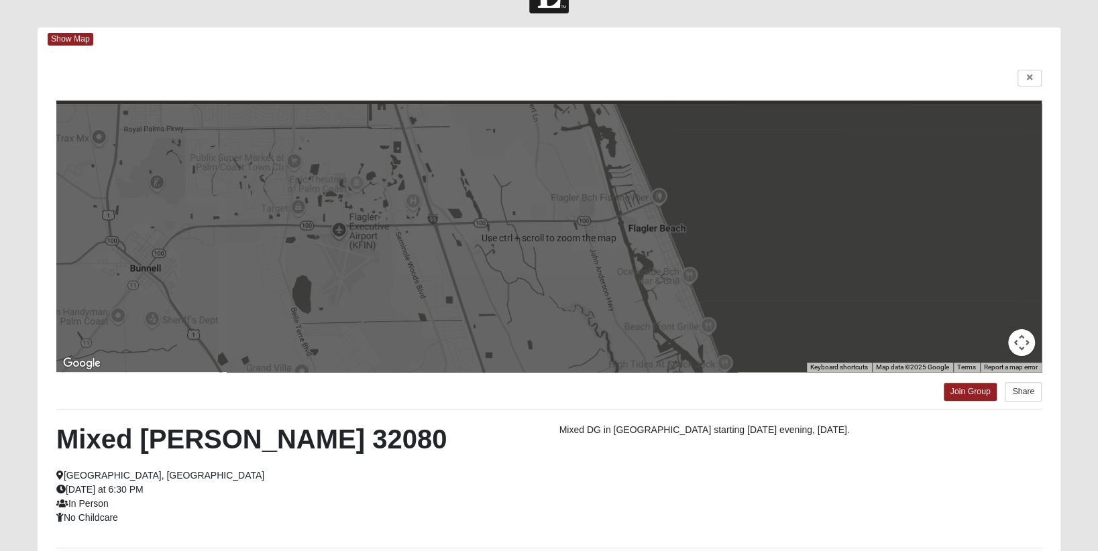
scroll to position [0, 0]
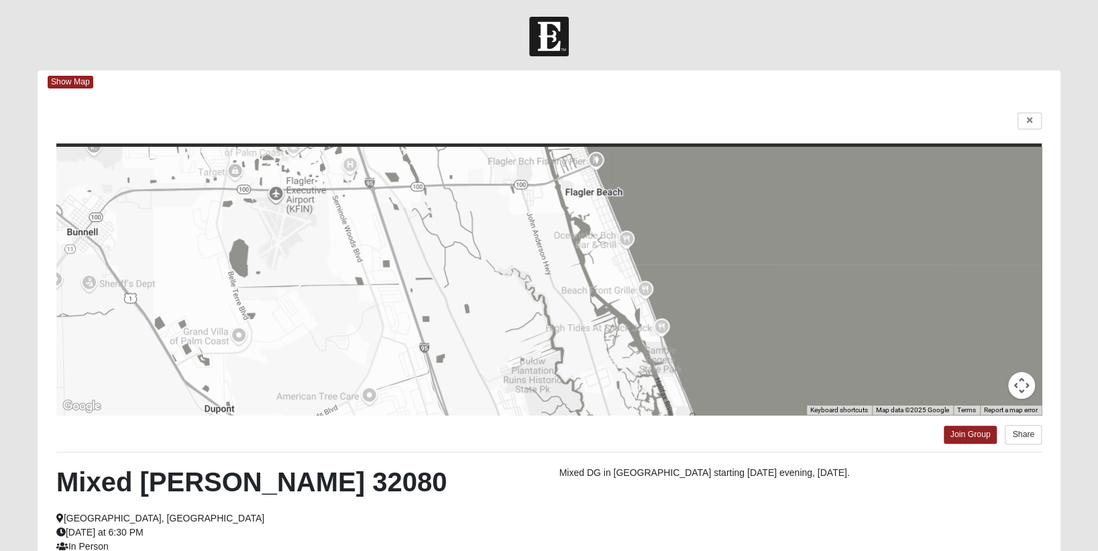
drag, startPoint x: 816, startPoint y: 343, endPoint x: 717, endPoint y: 187, distance: 184.8
click at [717, 187] on div at bounding box center [549, 281] width 986 height 268
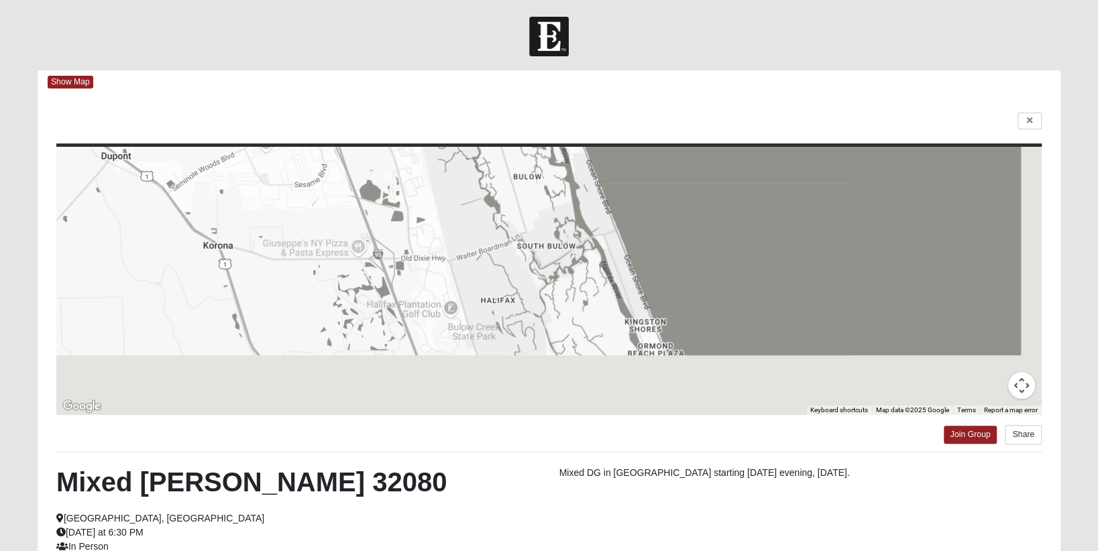
drag, startPoint x: 797, startPoint y: 370, endPoint x: 719, endPoint y: 165, distance: 219.2
click at [719, 165] on div at bounding box center [549, 281] width 986 height 268
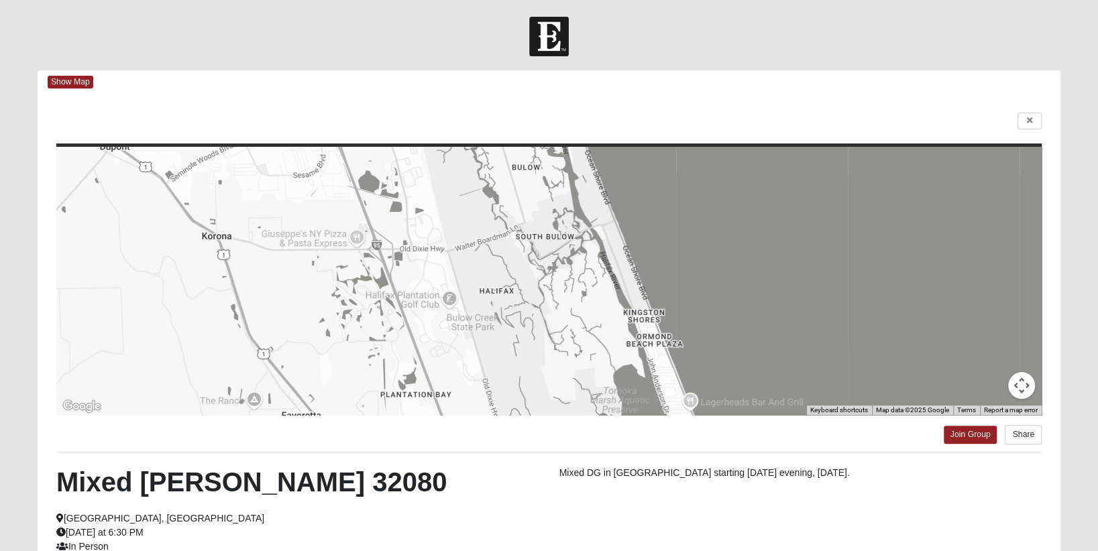
drag, startPoint x: 782, startPoint y: 354, endPoint x: 735, endPoint y: 195, distance: 166.6
click at [736, 201] on div at bounding box center [549, 281] width 986 height 268
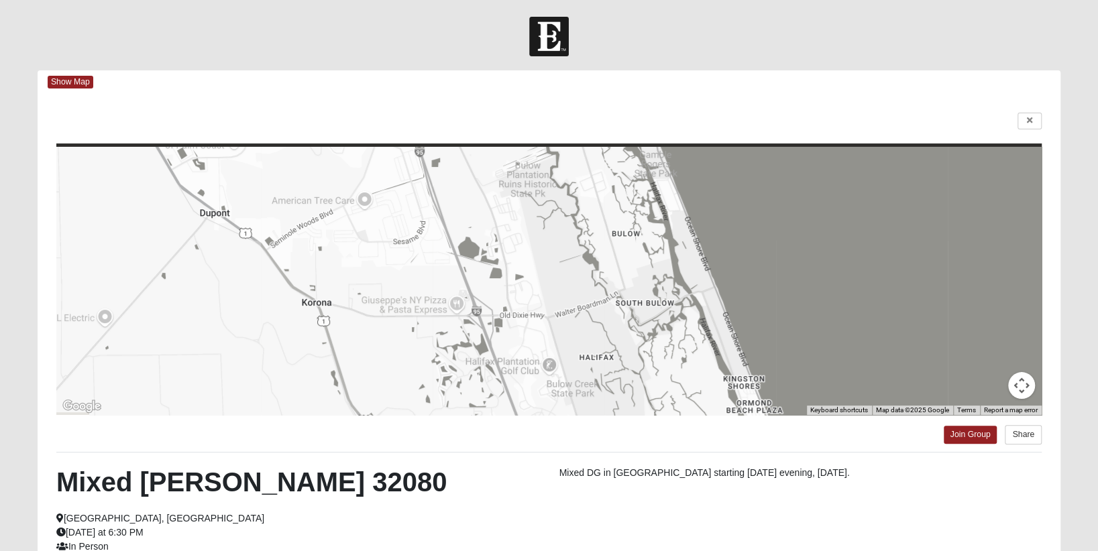
drag, startPoint x: 710, startPoint y: 195, endPoint x: 884, endPoint y: 548, distance: 394.2
click at [878, 515] on div "← Move left → Move right ↑ Move up ↓ Move down + Zoom in - Zoom out Home Jump l…" at bounding box center [549, 386] width 1023 height 585
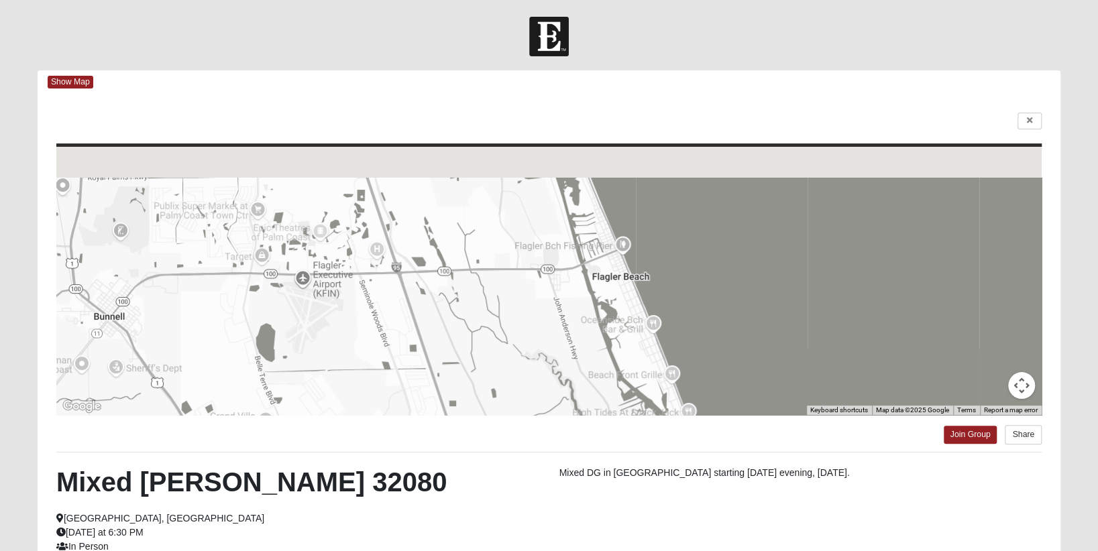
drag, startPoint x: 390, startPoint y: 185, endPoint x: 377, endPoint y: 489, distance: 304.2
click at [377, 481] on div "← Move left → Move right ↑ Move up ↓ Move down + Zoom in - Zoom out Home Jump l…" at bounding box center [549, 386] width 1023 height 585
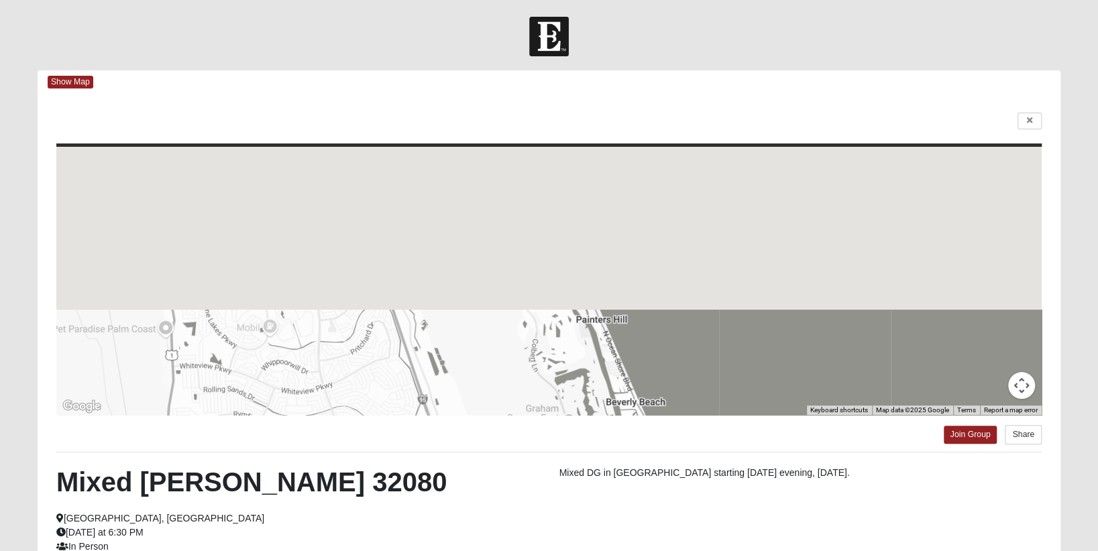
drag, startPoint x: 725, startPoint y: 247, endPoint x: 800, endPoint y: 473, distance: 238.0
click at [802, 479] on div "← Move left → Move right ↑ Move up ↓ Move down + Zoom in - Zoom out Home Jump l…" at bounding box center [549, 386] width 1023 height 585
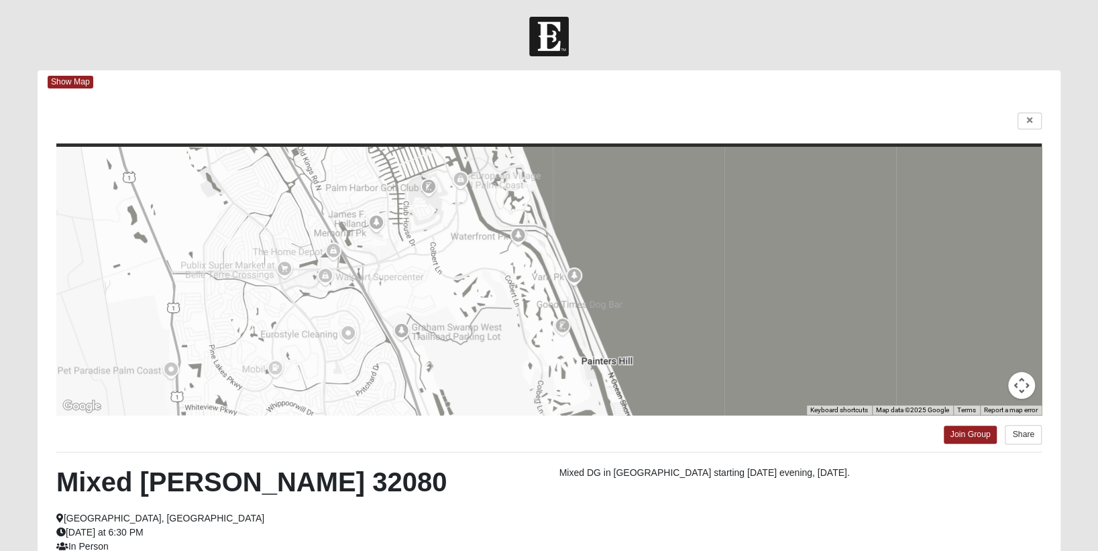
drag, startPoint x: 700, startPoint y: 272, endPoint x: 839, endPoint y: 514, distance: 278.6
click at [833, 517] on div "← Move left → Move right ↑ Move up ↓ Move down + Zoom in - Zoom out Home Jump l…" at bounding box center [549, 386] width 1023 height 585
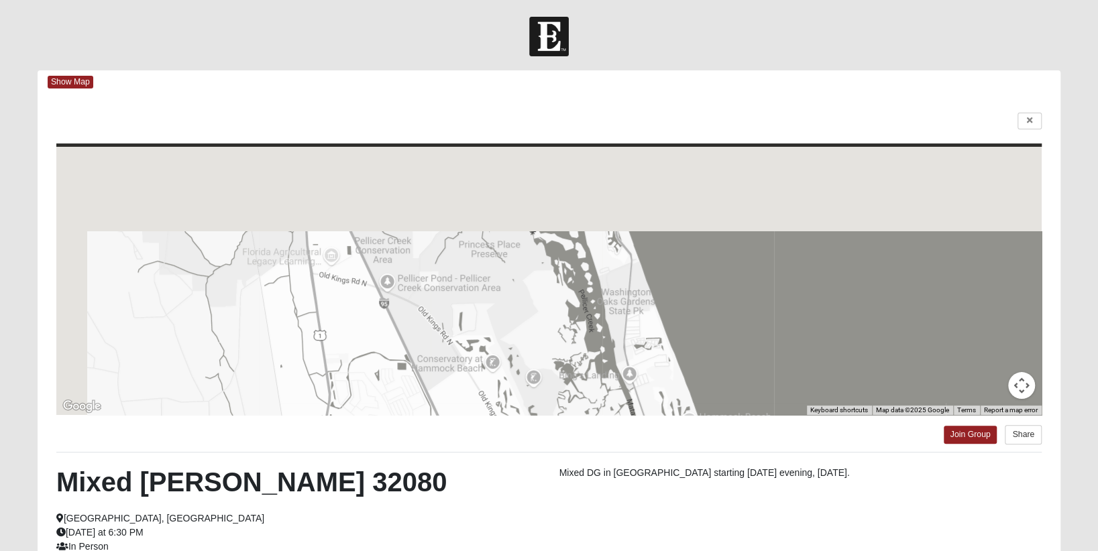
drag, startPoint x: 784, startPoint y: 267, endPoint x: 853, endPoint y: 386, distance: 137.6
click at [853, 386] on div at bounding box center [549, 281] width 986 height 268
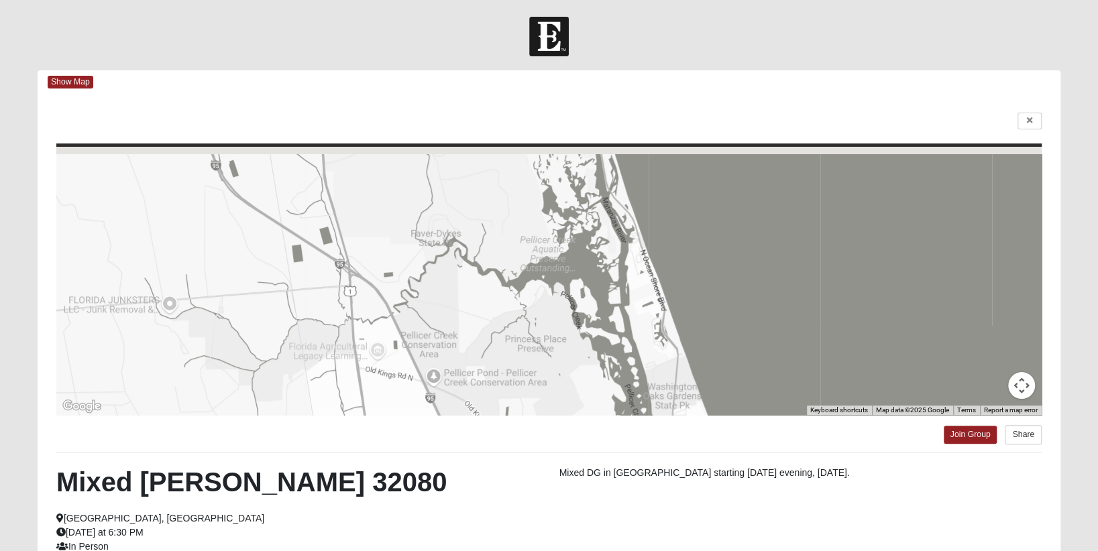
drag, startPoint x: 785, startPoint y: 272, endPoint x: 855, endPoint y: 399, distance: 144.5
click at [853, 399] on div at bounding box center [549, 281] width 986 height 268
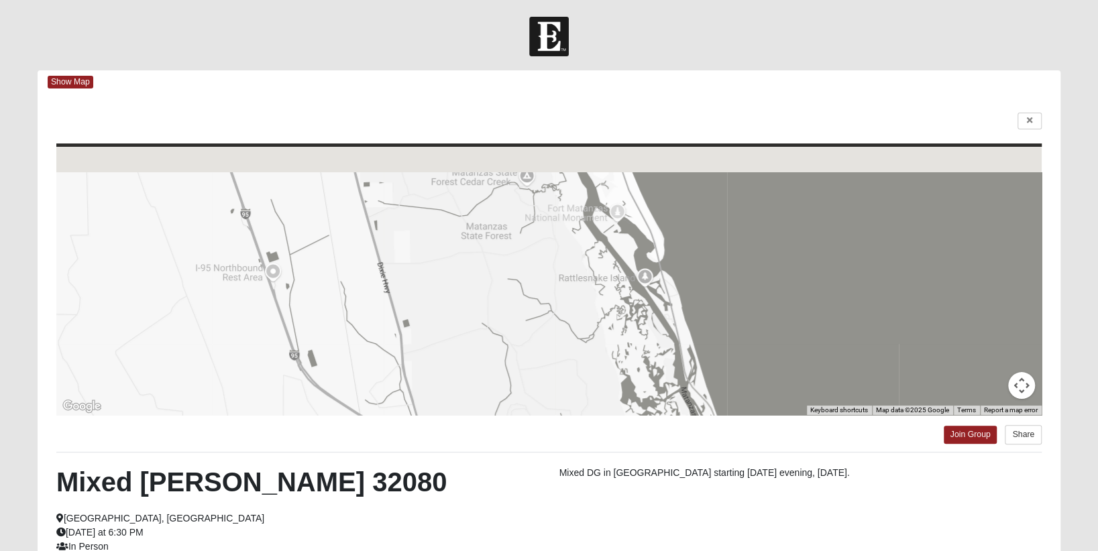
drag, startPoint x: 794, startPoint y: 288, endPoint x: 853, endPoint y: 466, distance: 186.5
click at [853, 486] on div "← Move left → Move right ↑ Move up ↓ Move down + Zoom in - Zoom out Home Jump l…" at bounding box center [549, 386] width 1023 height 585
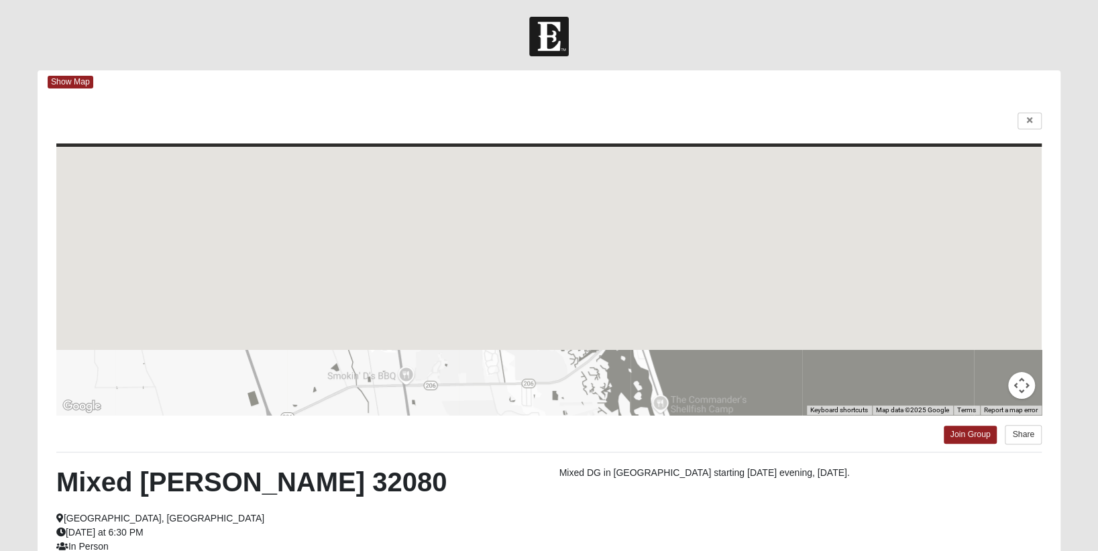
drag, startPoint x: 761, startPoint y: 250, endPoint x: 819, endPoint y: 476, distance: 232.7
click at [820, 513] on div "← Move left → Move right ↑ Move up ↓ Move down + Zoom in - Zoom out Home Jump l…" at bounding box center [549, 386] width 1023 height 585
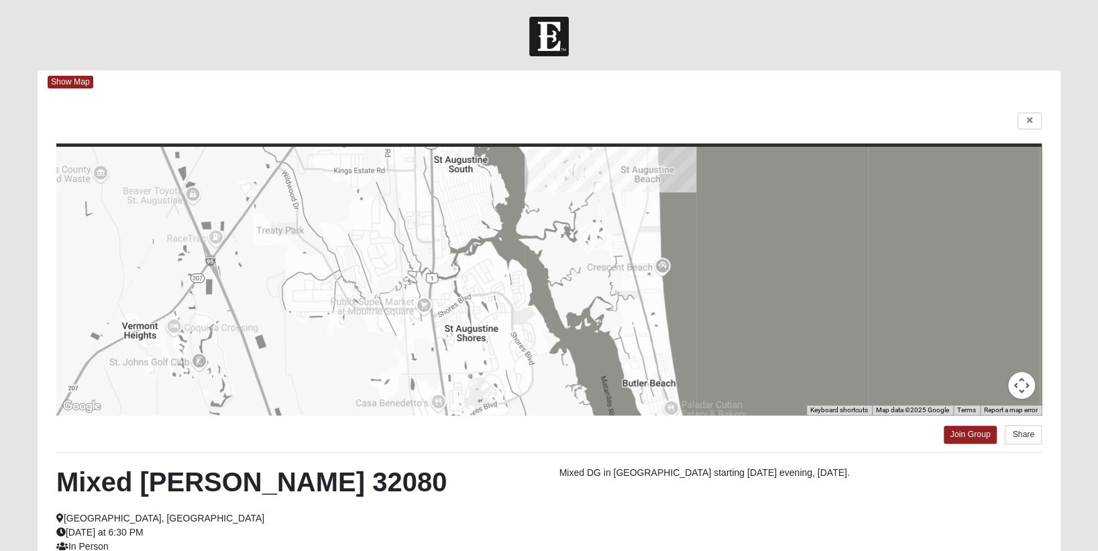
drag, startPoint x: 798, startPoint y: 322, endPoint x: 800, endPoint y: 427, distance: 104.7
click at [800, 426] on div "← Move left → Move right ↑ Move up ↓ Move down + Zoom in - Zoom out Home Jump l…" at bounding box center [549, 386] width 1023 height 585
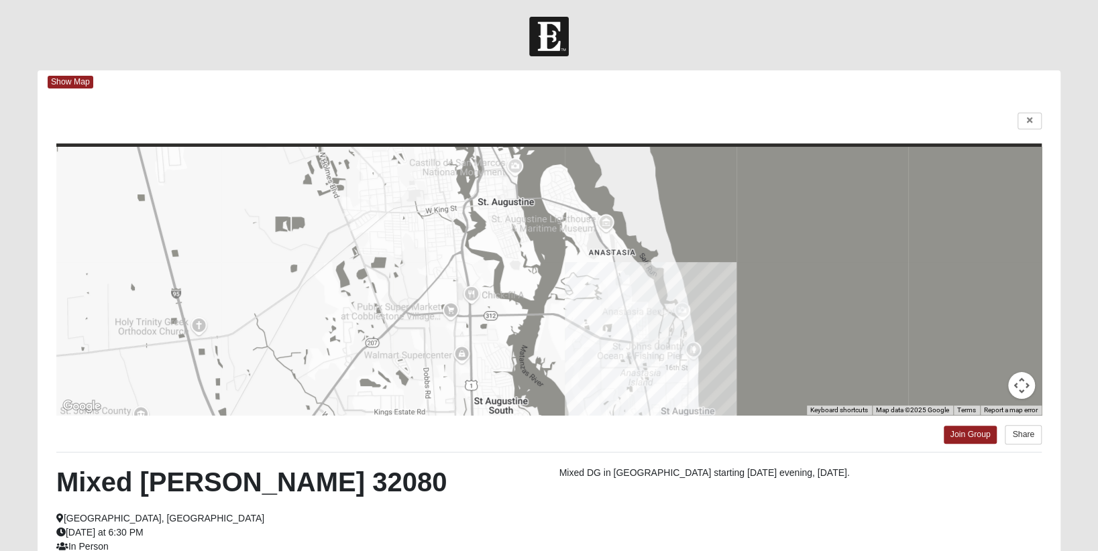
drag, startPoint x: 768, startPoint y: 256, endPoint x: 819, endPoint y: 355, distance: 111.0
click at [814, 361] on div at bounding box center [549, 281] width 986 height 268
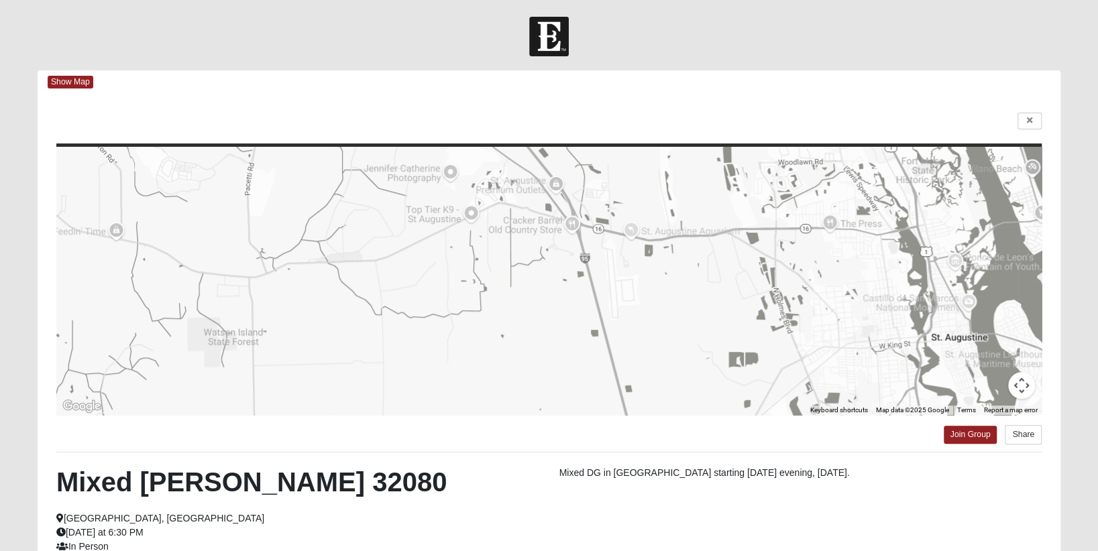
drag, startPoint x: 218, startPoint y: 225, endPoint x: 662, endPoint y: 327, distance: 455.7
click at [662, 327] on div at bounding box center [549, 281] width 986 height 268
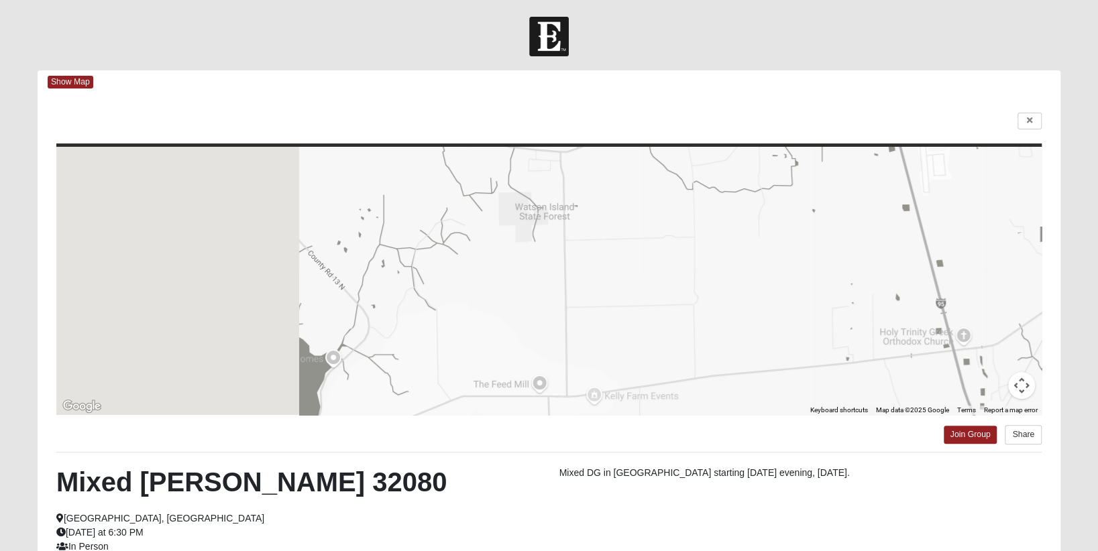
drag, startPoint x: 332, startPoint y: 386, endPoint x: 653, endPoint y: 258, distance: 345.6
click at [653, 258] on div at bounding box center [549, 281] width 986 height 268
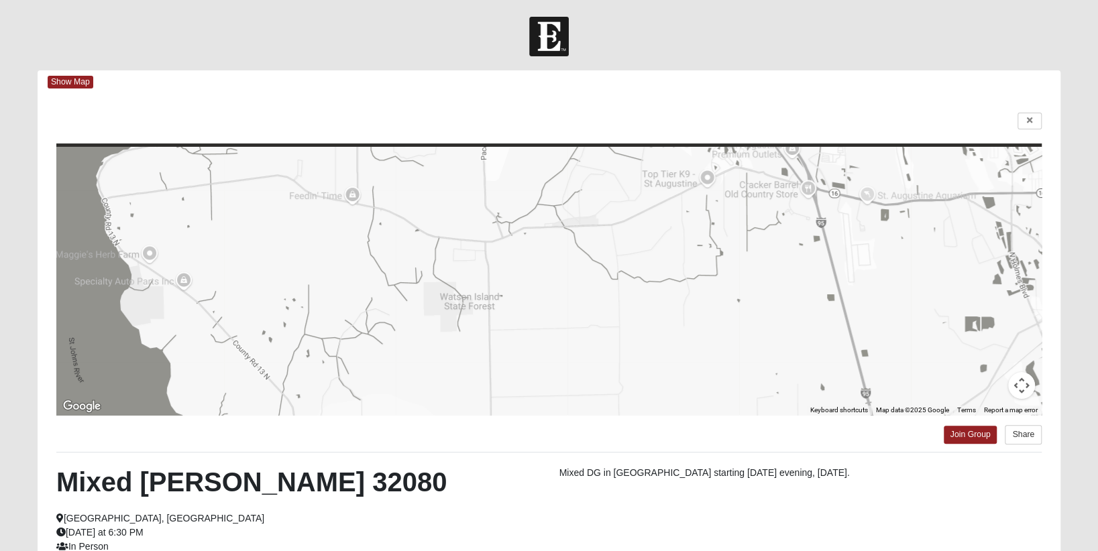
drag, startPoint x: 736, startPoint y: 276, endPoint x: 626, endPoint y: 413, distance: 175.6
click at [626, 413] on div at bounding box center [549, 281] width 986 height 268
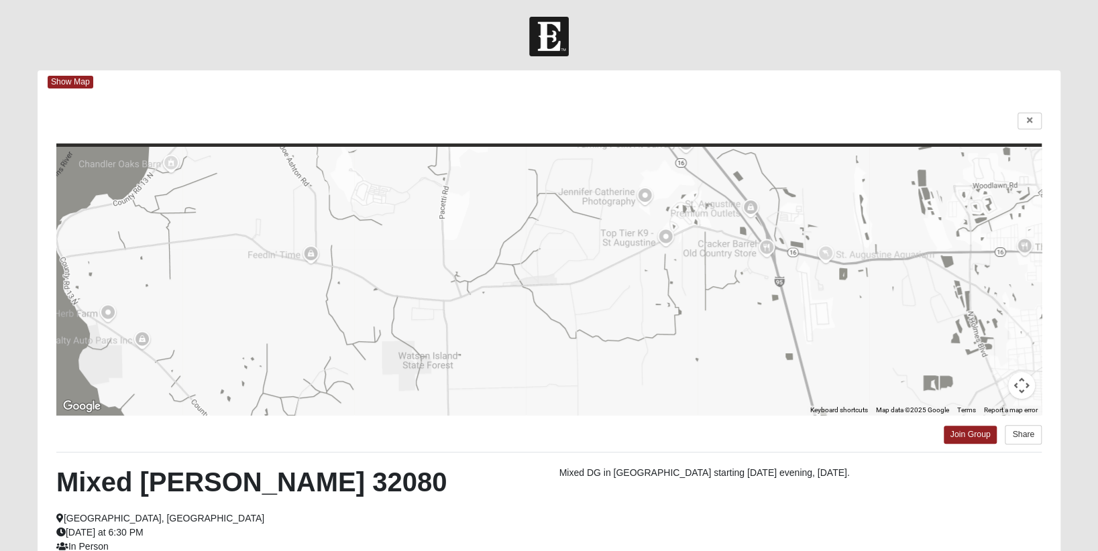
drag, startPoint x: 744, startPoint y: 319, endPoint x: 741, endPoint y: 399, distance: 79.9
click at [743, 397] on div at bounding box center [549, 281] width 986 height 268
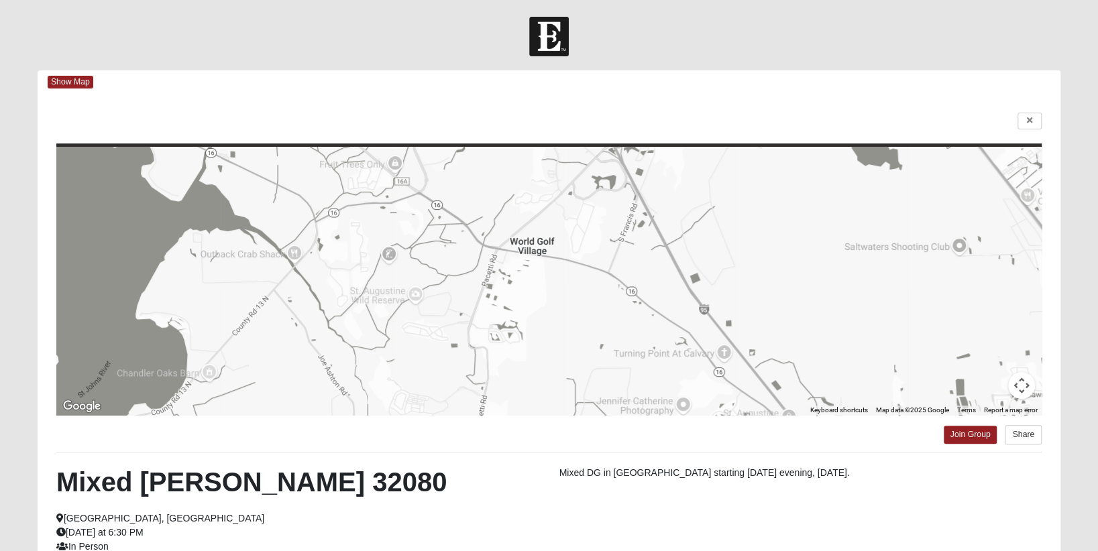
drag, startPoint x: 551, startPoint y: 189, endPoint x: 592, endPoint y: 315, distance: 133.4
click at [592, 315] on div at bounding box center [549, 281] width 986 height 268
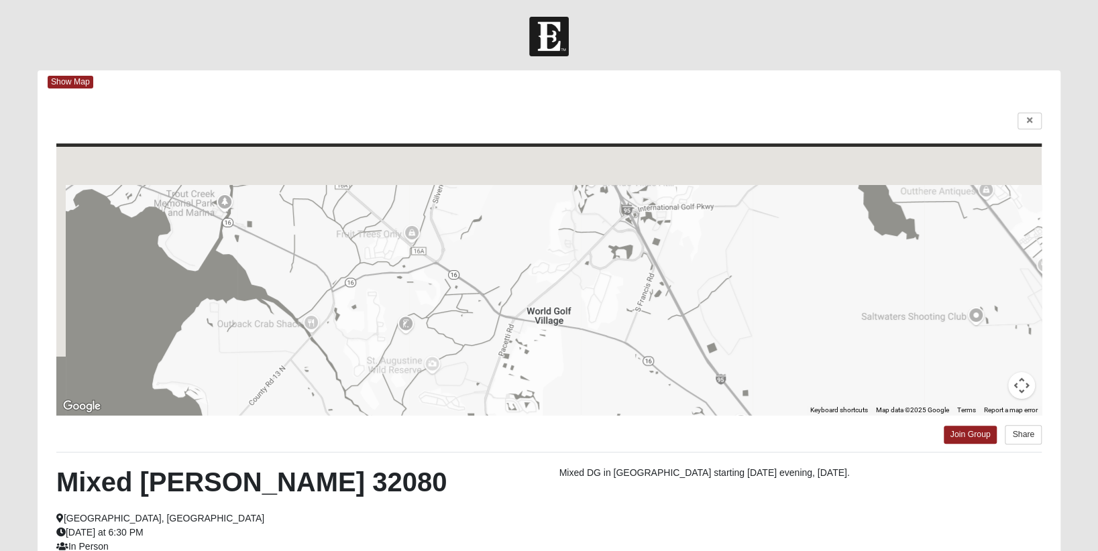
drag, startPoint x: 574, startPoint y: 307, endPoint x: 596, endPoint y: 389, distance: 85.0
click at [591, 389] on div at bounding box center [549, 281] width 986 height 268
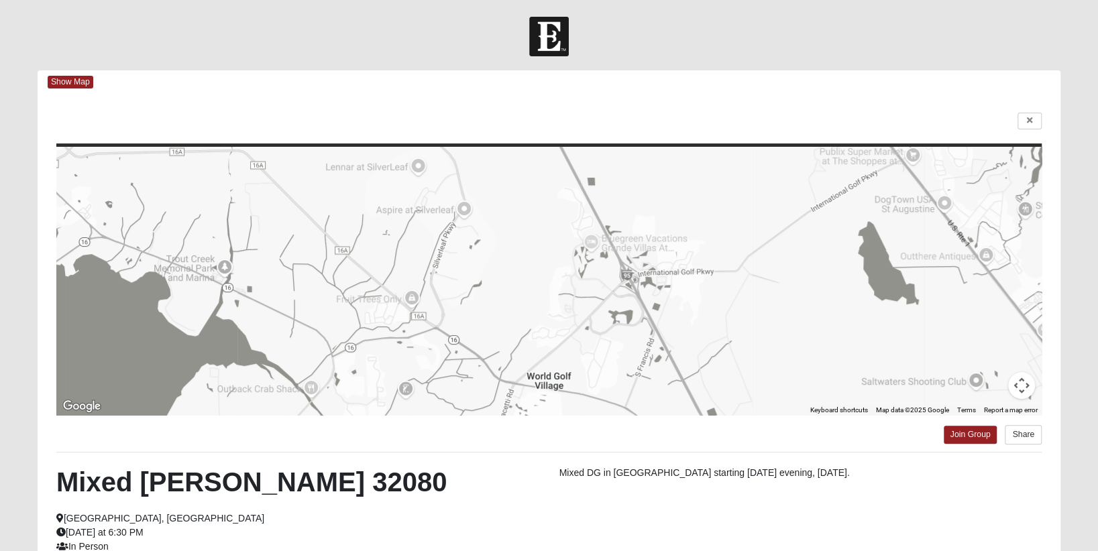
drag, startPoint x: 519, startPoint y: 188, endPoint x: 518, endPoint y: 248, distance: 59.7
click at [518, 248] on div at bounding box center [549, 281] width 986 height 268
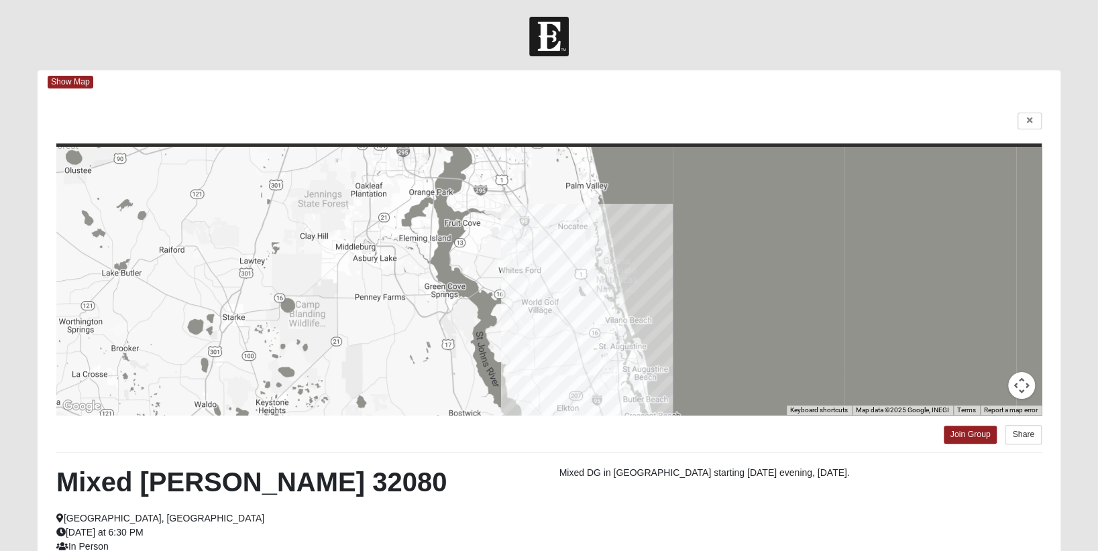
drag, startPoint x: 775, startPoint y: 256, endPoint x: 787, endPoint y: 343, distance: 88.0
click at [787, 343] on div at bounding box center [549, 281] width 986 height 268
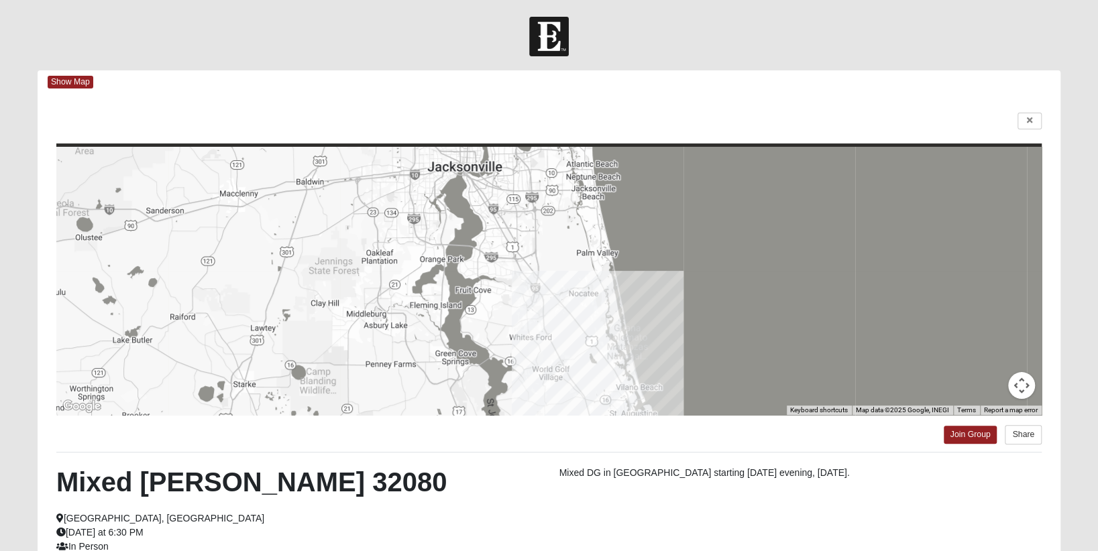
drag, startPoint x: 752, startPoint y: 275, endPoint x: 763, endPoint y: 346, distance: 72.0
click at [763, 346] on div at bounding box center [549, 281] width 986 height 268
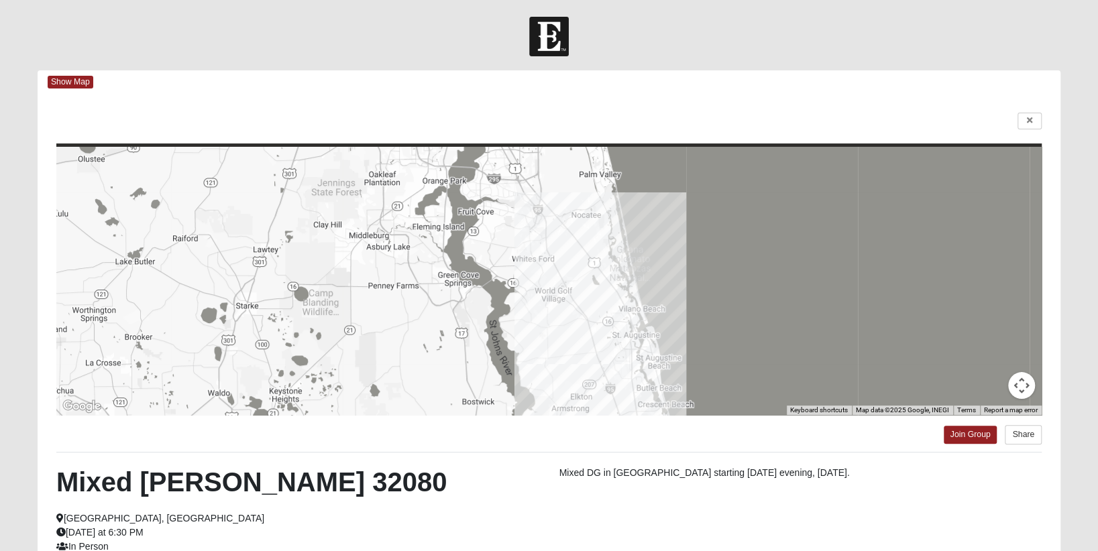
drag, startPoint x: 728, startPoint y: 219, endPoint x: 730, endPoint y: 146, distance: 73.8
click at [730, 146] on div "← Move left → Move right ↑ Move up ↓ Move down + Zoom in - Zoom out Home Jump l…" at bounding box center [549, 386] width 1023 height 585
